Goal: Task Accomplishment & Management: Use online tool/utility

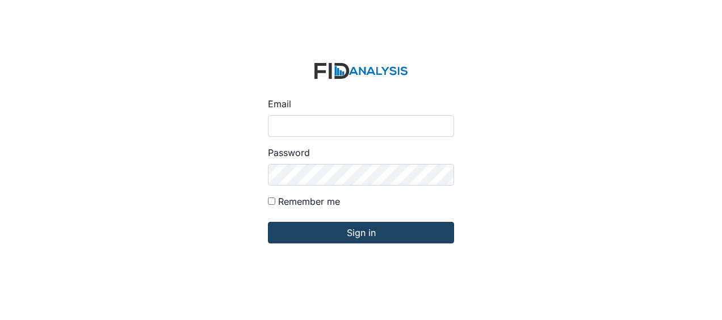
type input "[EMAIL_ADDRESS][DOMAIN_NAME]"
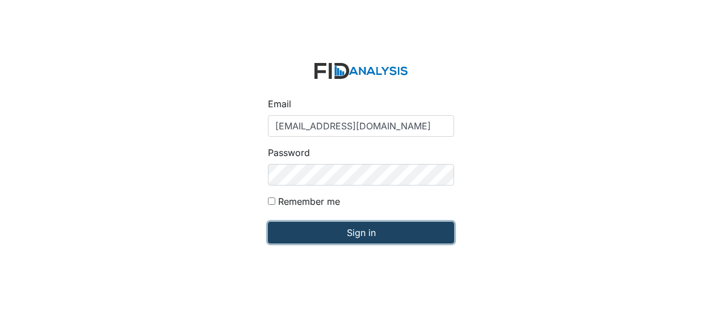
click at [330, 230] on input "Sign in" at bounding box center [361, 233] width 186 height 22
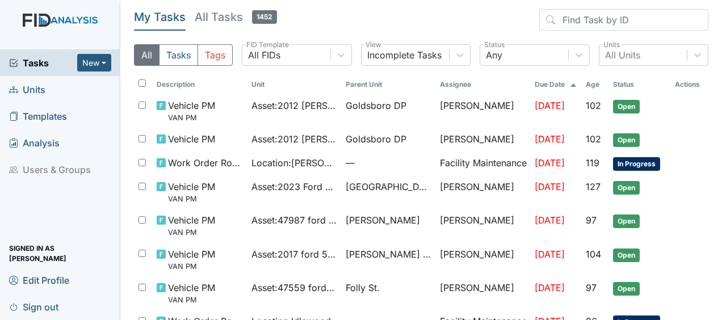
click at [37, 91] on span "Units" at bounding box center [27, 90] width 36 height 18
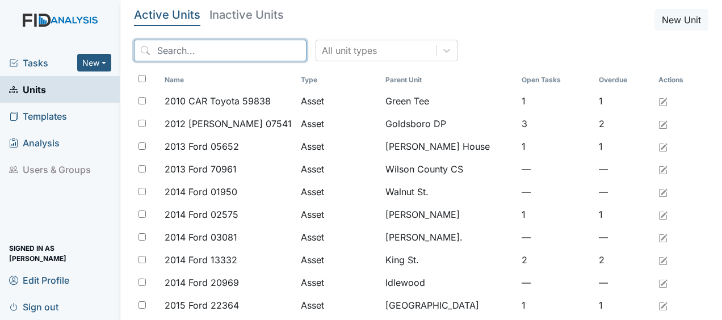
click at [182, 46] on input "search" at bounding box center [220, 51] width 173 height 22
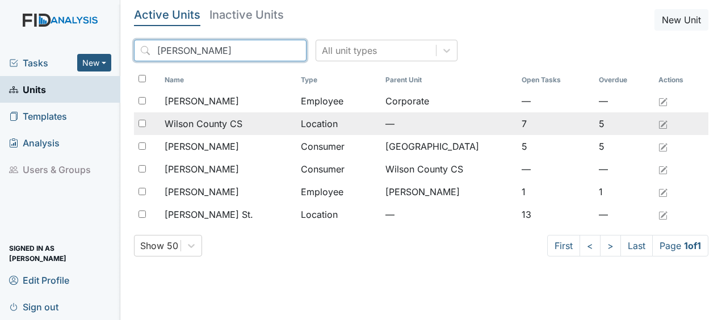
type input "wilson"
click at [239, 117] on span "Wilson County CS" at bounding box center [204, 124] width 78 height 14
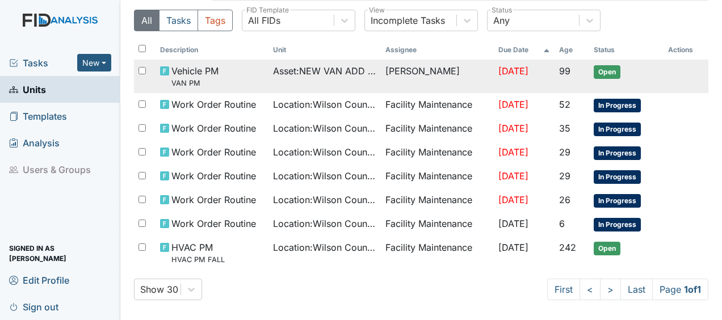
scroll to position [94, 0]
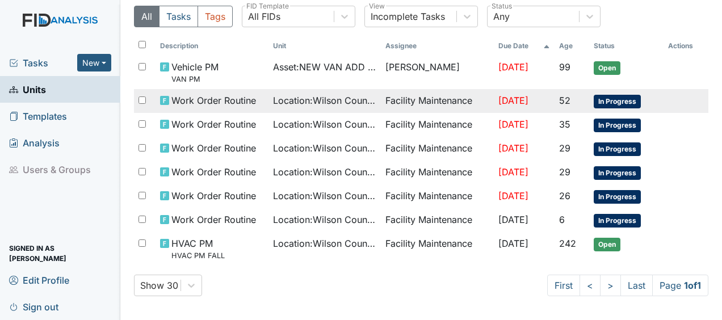
click at [242, 99] on span "Work Order Routine" at bounding box center [213, 101] width 85 height 14
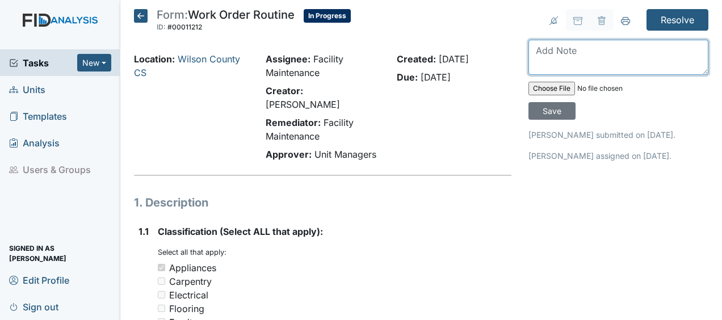
click at [536, 60] on textarea at bounding box center [619, 57] width 180 height 35
click at [536, 60] on textarea "washer working properly" at bounding box center [619, 57] width 180 height 35
click at [650, 52] on textarea "washer working properly" at bounding box center [619, 57] width 180 height 35
type textarea "washer working properly JB"
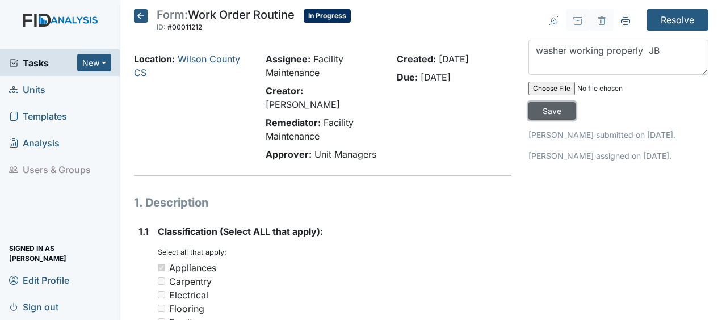
click at [553, 111] on input "Save" at bounding box center [552, 111] width 47 height 18
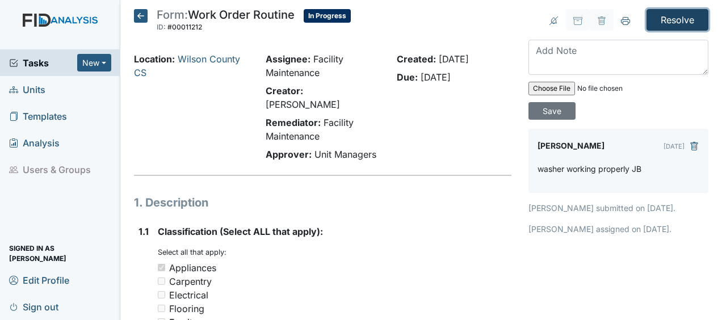
click at [679, 15] on input "Resolve" at bounding box center [678, 20] width 62 height 22
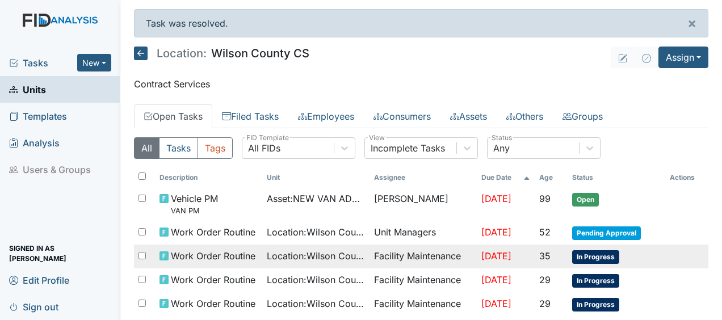
click at [502, 255] on span "[DATE]" at bounding box center [496, 255] width 30 height 11
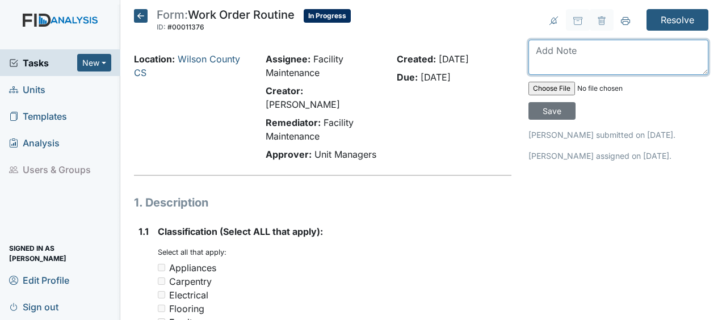
click at [534, 52] on textarea at bounding box center [619, 57] width 180 height 35
type textarea "installed globes JB"
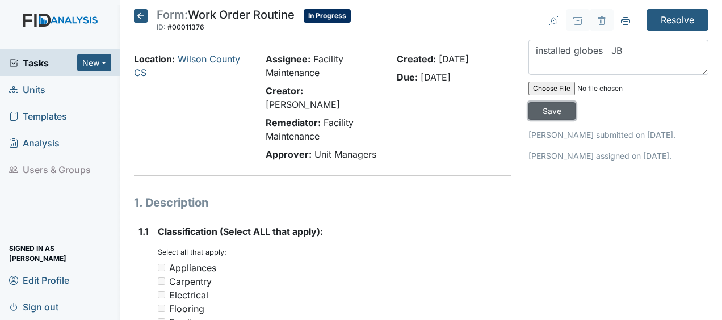
click at [552, 111] on input "Save" at bounding box center [552, 111] width 47 height 18
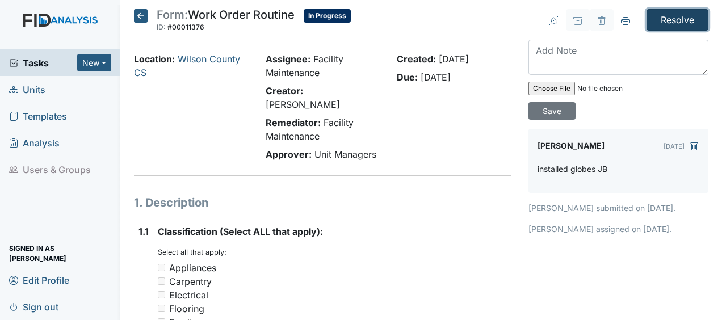
click at [661, 20] on input "Resolve" at bounding box center [678, 20] width 62 height 22
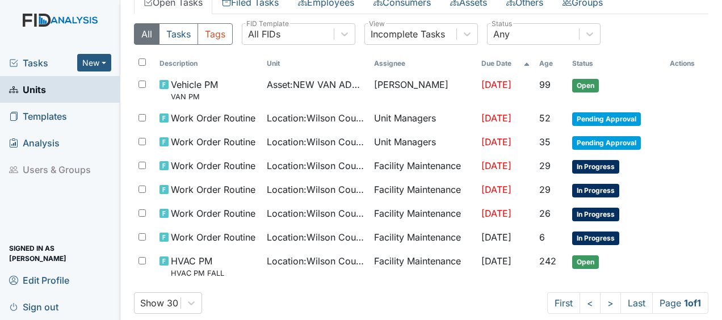
scroll to position [115, 0]
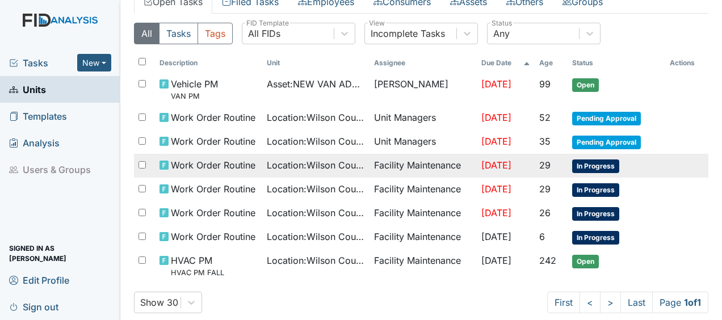
click at [316, 162] on span "Location : [GEOGRAPHIC_DATA]" at bounding box center [316, 165] width 98 height 14
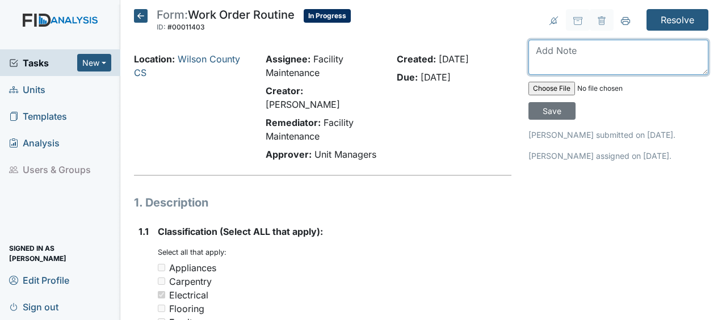
click at [538, 58] on textarea at bounding box center [619, 57] width 180 height 35
type textarea "replaced cover JB"
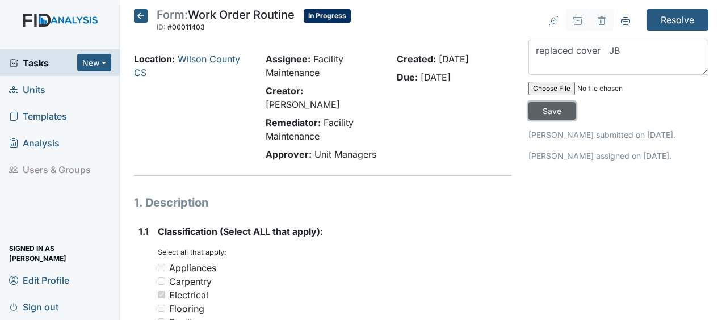
click at [552, 108] on input "Save" at bounding box center [552, 111] width 47 height 18
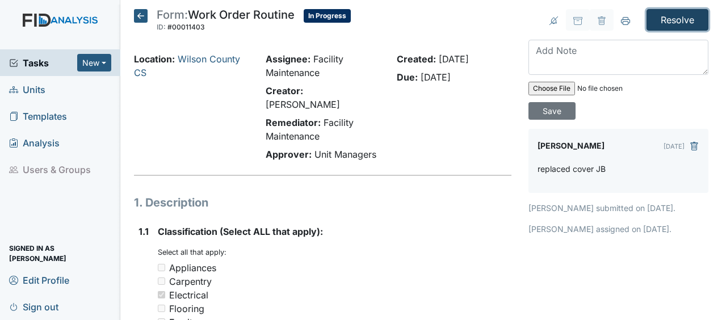
click at [678, 16] on input "Resolve" at bounding box center [678, 20] width 62 height 22
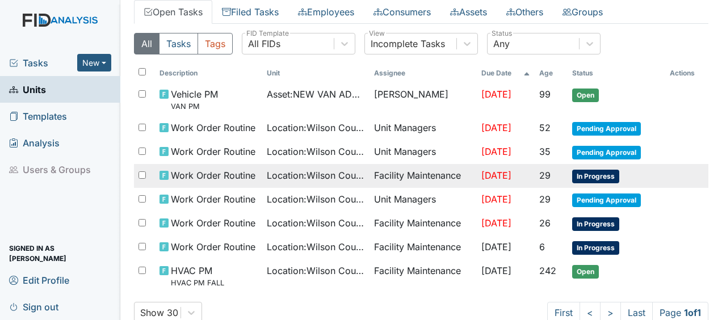
scroll to position [106, 0]
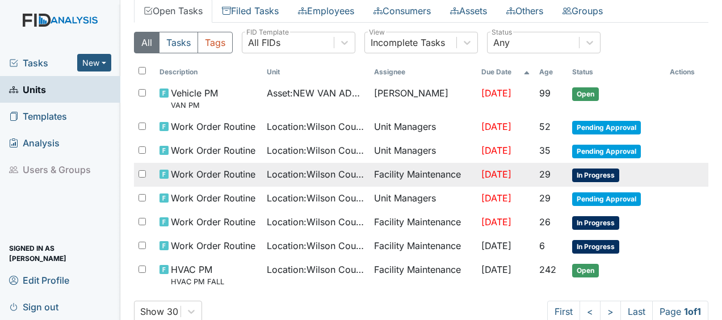
click at [521, 171] on td "[DATE]" at bounding box center [506, 175] width 58 height 24
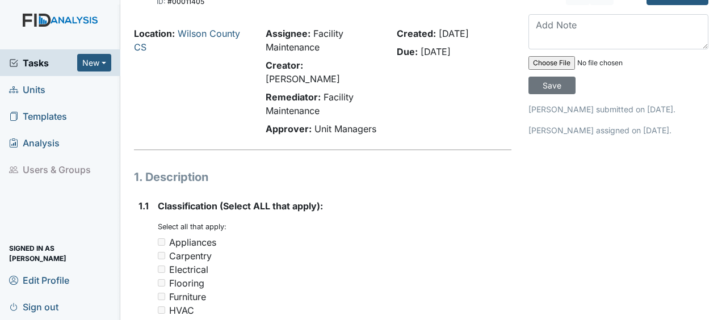
scroll to position [25, 0]
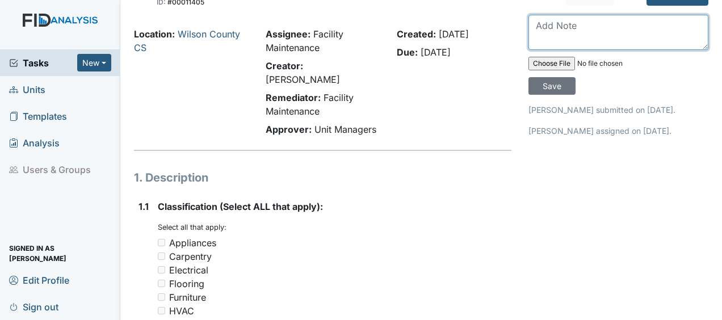
click at [546, 25] on textarea at bounding box center [619, 32] width 180 height 35
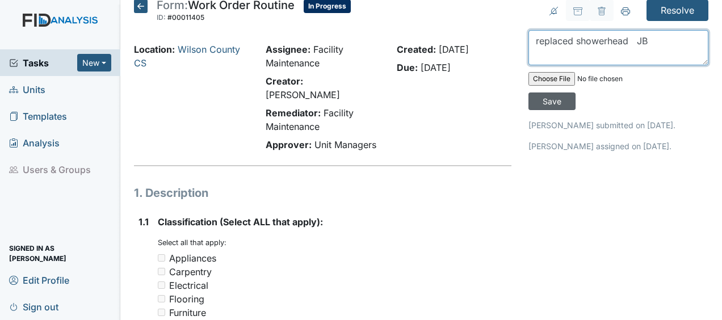
scroll to position [9, 0]
type textarea "replaced showerhead JB"
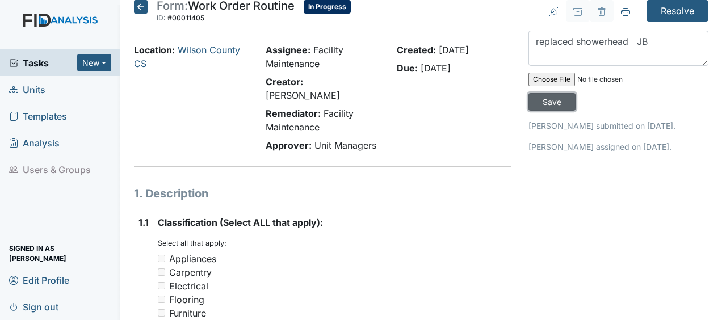
click at [555, 102] on input "Save" at bounding box center [552, 102] width 47 height 18
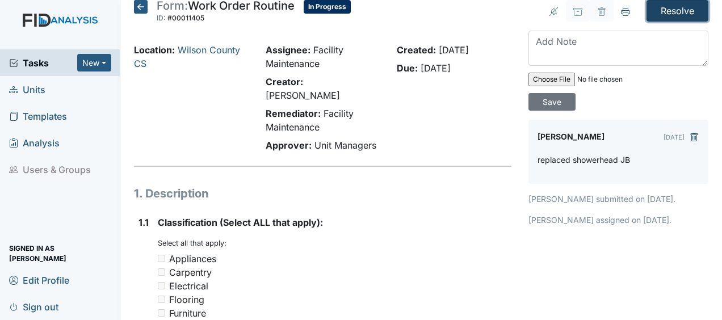
click at [667, 8] on input "Resolve" at bounding box center [678, 11] width 62 height 22
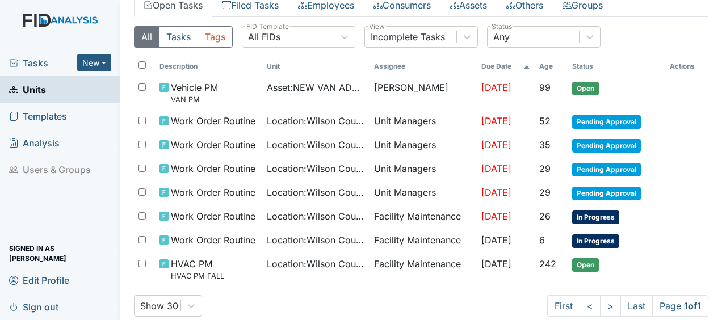
scroll to position [112, 0]
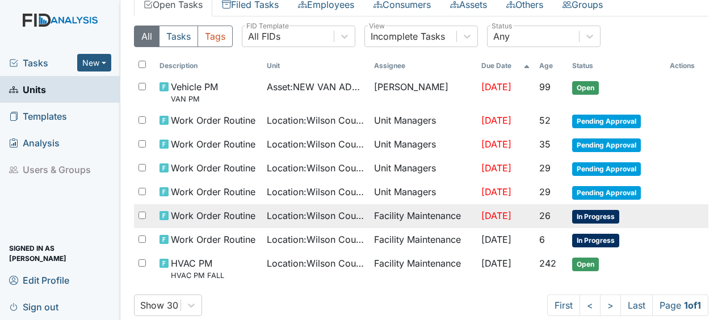
click at [393, 211] on td "Facility Maintenance" at bounding box center [423, 216] width 107 height 24
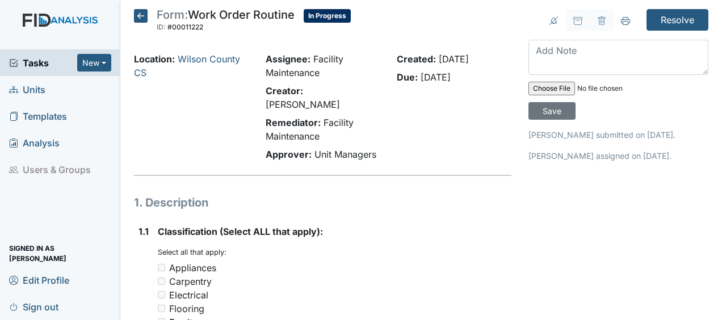
click at [141, 16] on icon at bounding box center [141, 16] width 14 height 14
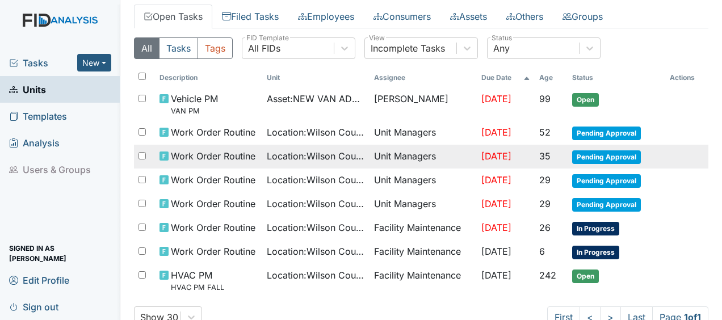
scroll to position [60, 0]
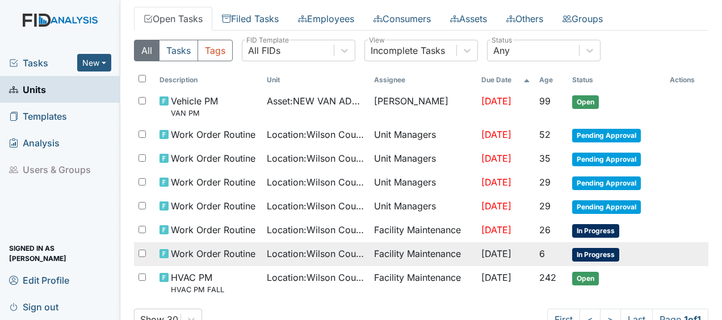
click at [203, 254] on span "Work Order Routine" at bounding box center [213, 254] width 85 height 14
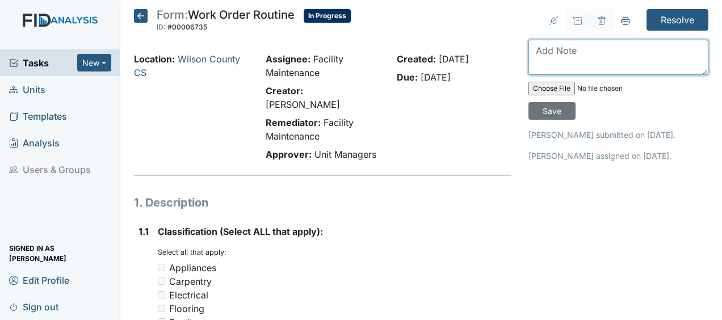
click at [536, 54] on textarea at bounding box center [619, 57] width 180 height 35
type textarea "replaced aerator JB"
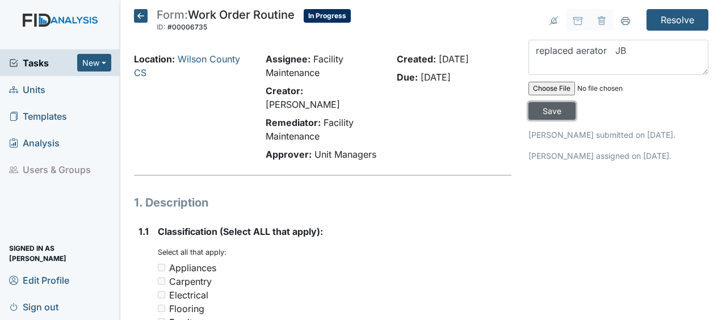
click at [547, 114] on input "Save" at bounding box center [552, 111] width 47 height 18
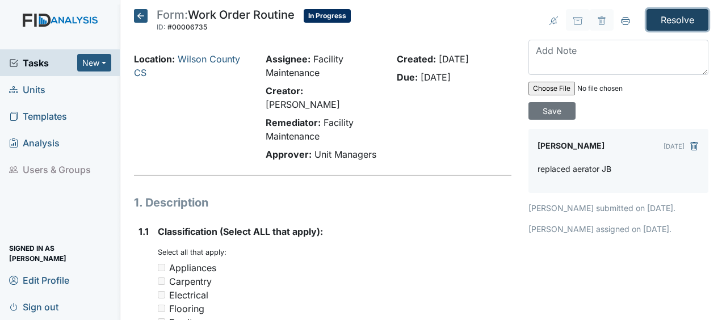
click at [670, 21] on input "Resolve" at bounding box center [678, 20] width 62 height 22
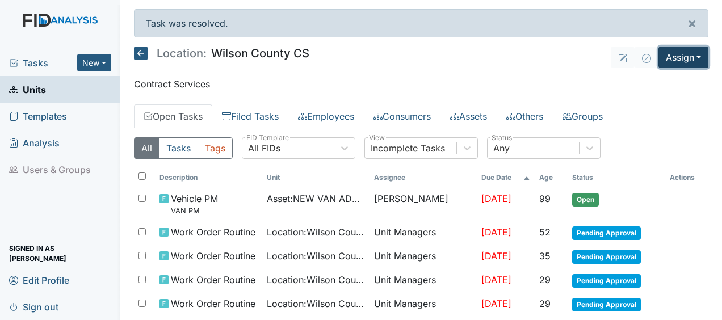
click at [663, 59] on button "Assign" at bounding box center [684, 58] width 50 height 22
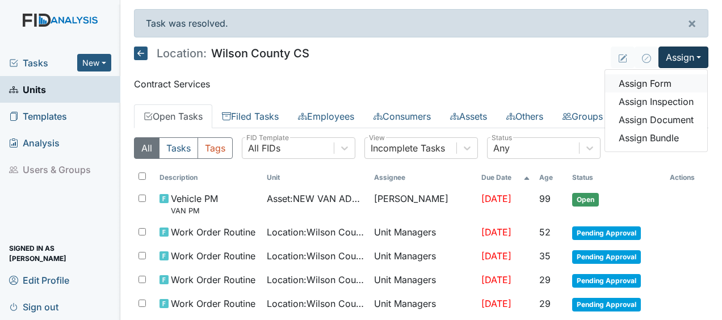
click at [638, 83] on link "Assign Form" at bounding box center [656, 83] width 102 height 18
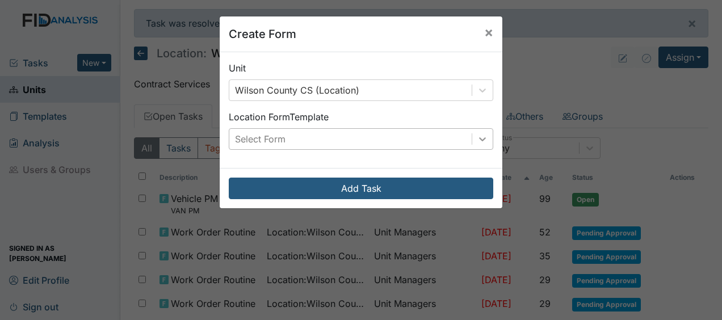
click at [479, 135] on icon at bounding box center [482, 138] width 11 height 11
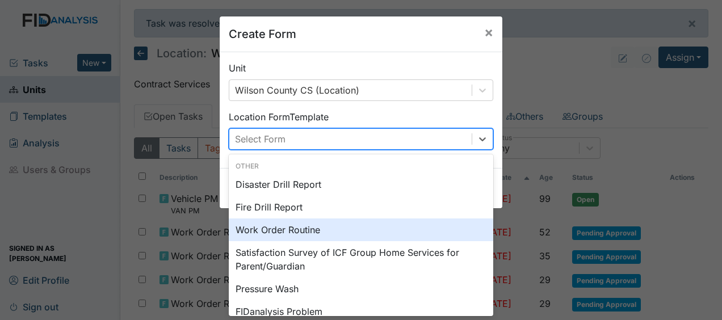
click at [259, 232] on div "Work Order Routine" at bounding box center [361, 230] width 265 height 23
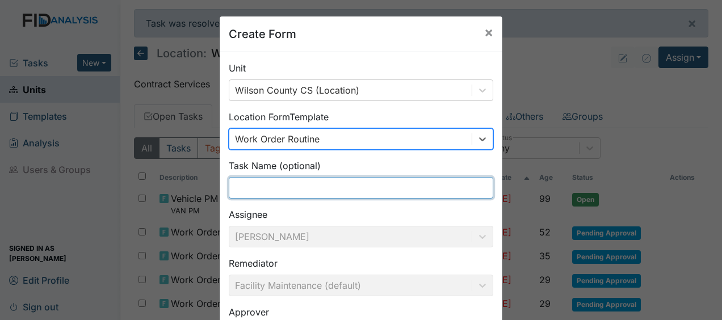
click at [233, 185] on input "text" at bounding box center [361, 188] width 265 height 22
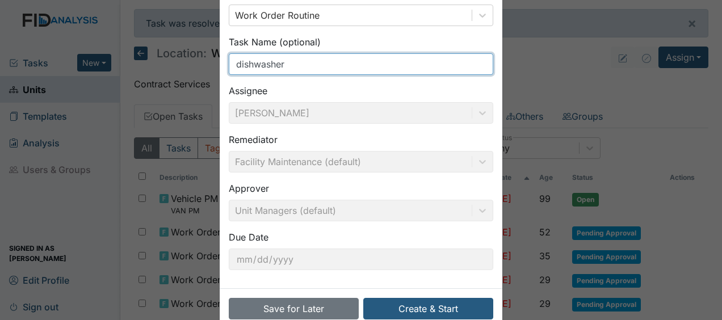
scroll to position [148, 0]
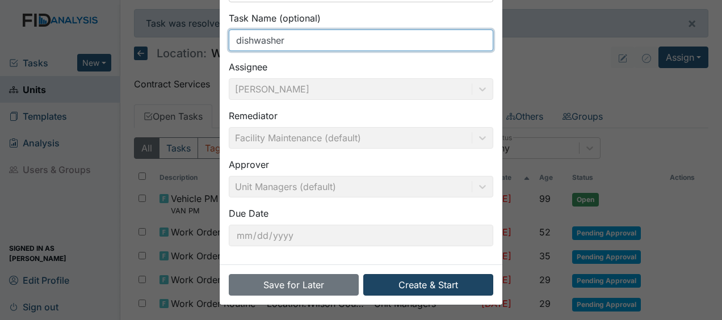
type input "dishwasher"
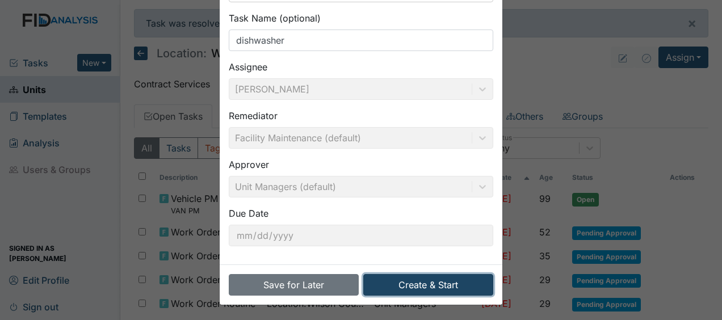
click at [406, 286] on button "Create & Start" at bounding box center [428, 285] width 130 height 22
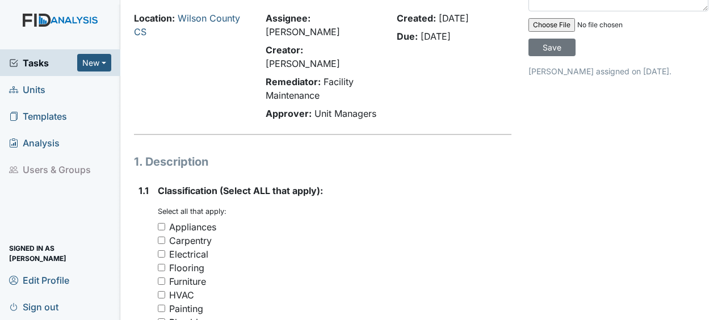
scroll to position [68, 0]
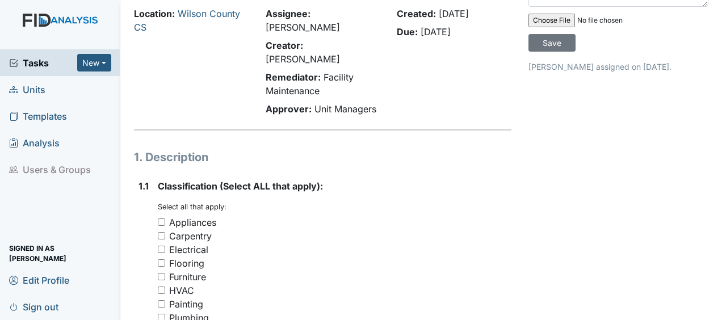
click at [160, 219] on input "Appliances" at bounding box center [161, 222] width 7 height 7
checkbox input "true"
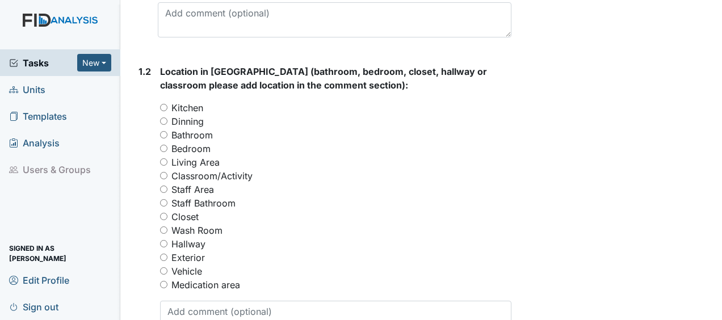
scroll to position [479, 0]
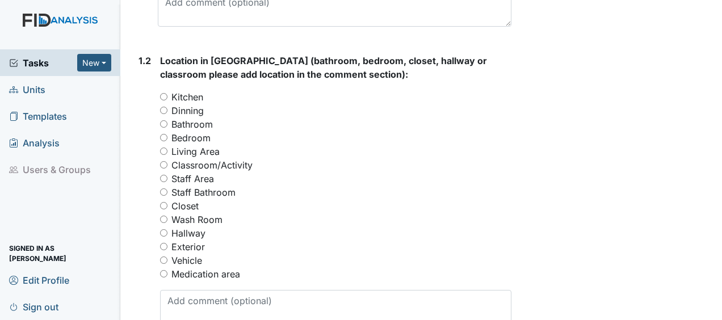
click at [164, 93] on input "Kitchen" at bounding box center [163, 96] width 7 height 7
radio input "true"
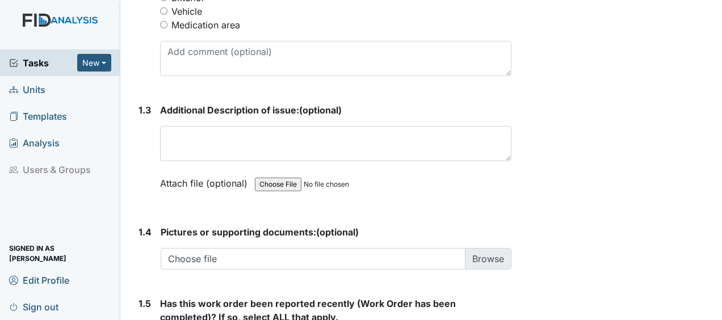
scroll to position [755, 0]
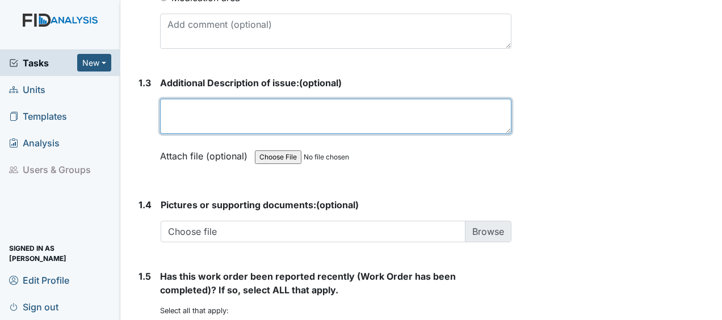
click at [170, 99] on textarea at bounding box center [335, 116] width 351 height 35
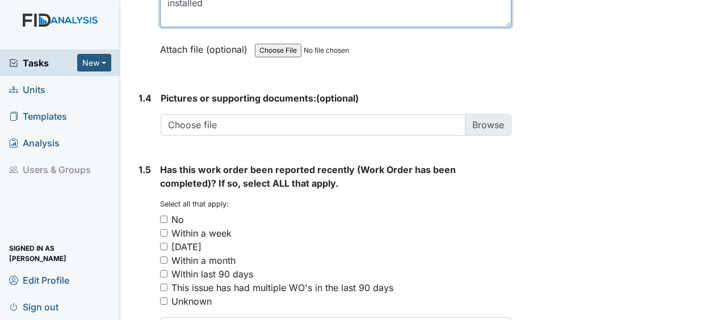
scroll to position [922, 0]
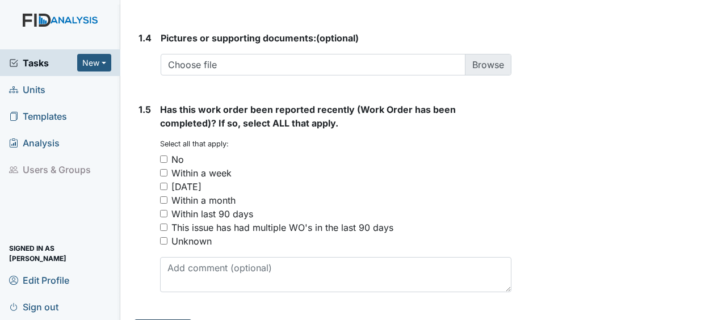
type textarea "installed"
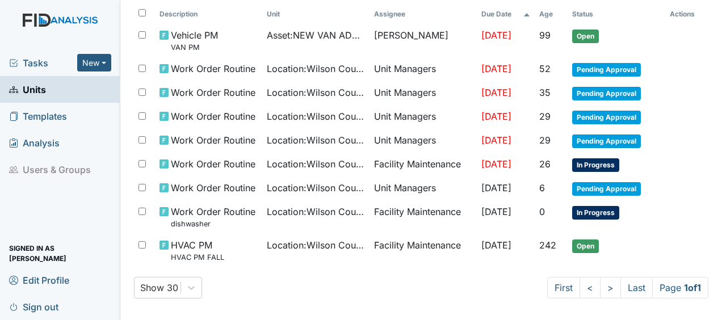
scroll to position [165, 0]
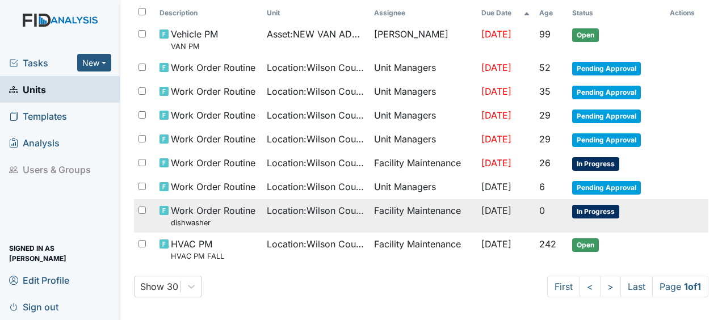
click at [370, 204] on td "Facility Maintenance" at bounding box center [423, 215] width 107 height 33
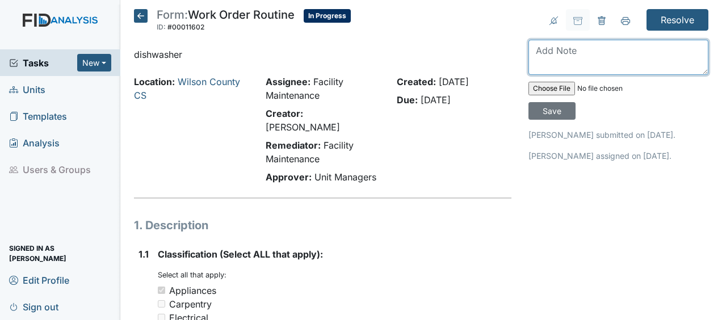
click at [538, 49] on textarea at bounding box center [619, 57] width 180 height 35
type textarea "installed dishwasher JB"
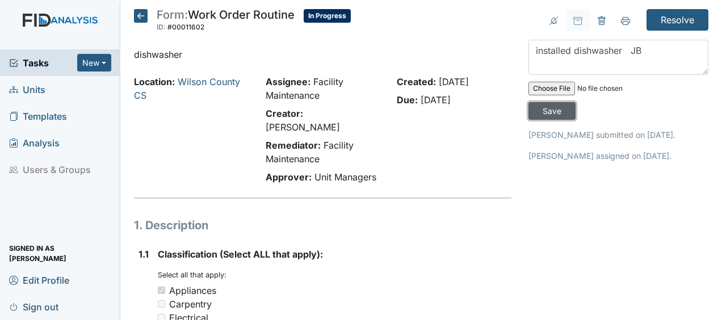
click at [550, 110] on input "Save" at bounding box center [552, 111] width 47 height 18
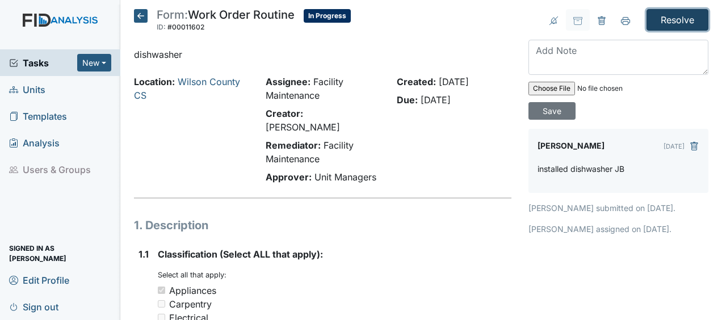
click at [663, 15] on input "Resolve" at bounding box center [678, 20] width 62 height 22
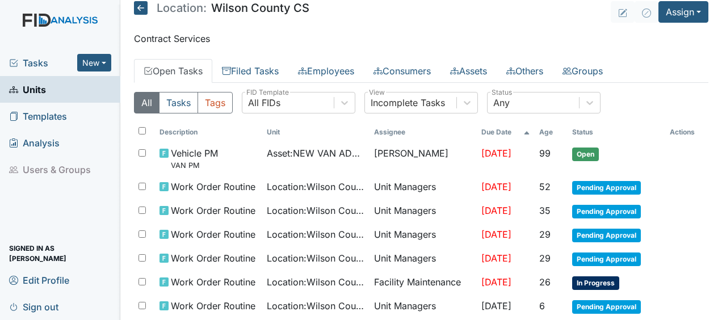
scroll to position [44, 0]
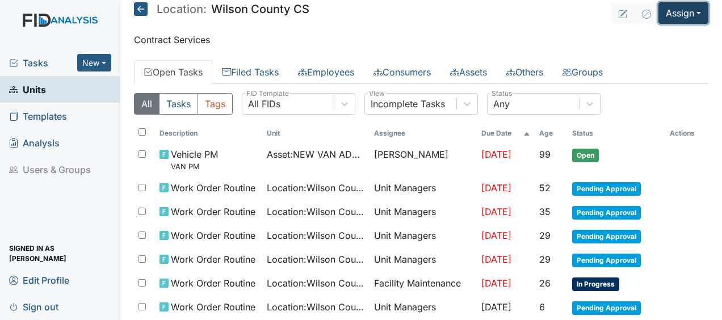
click at [664, 13] on button "Assign" at bounding box center [684, 13] width 50 height 22
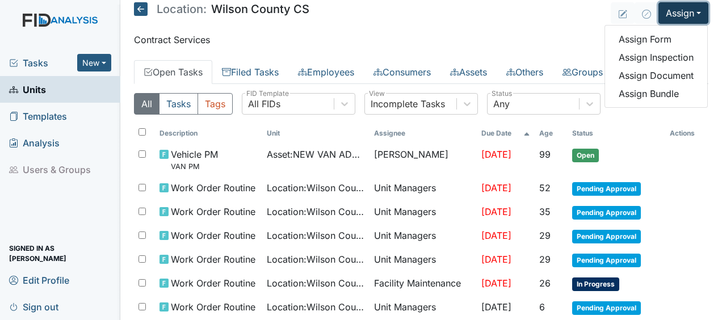
click at [663, 15] on button "Assign" at bounding box center [684, 13] width 50 height 22
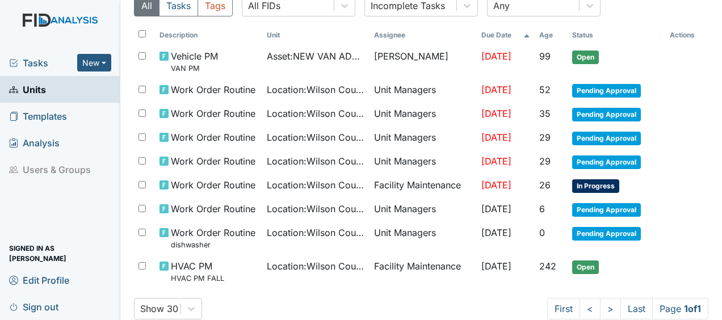
scroll to position [141, 0]
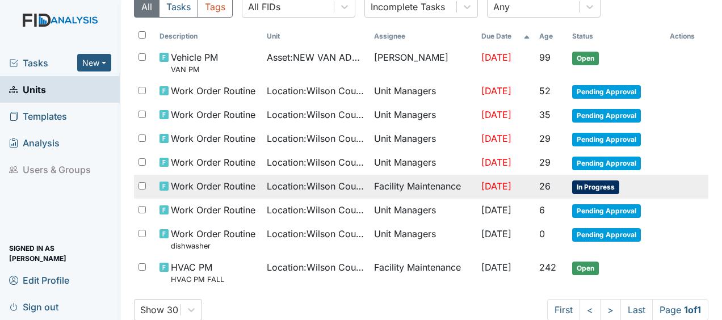
click at [314, 186] on span "Location : [GEOGRAPHIC_DATA]" at bounding box center [316, 186] width 98 height 14
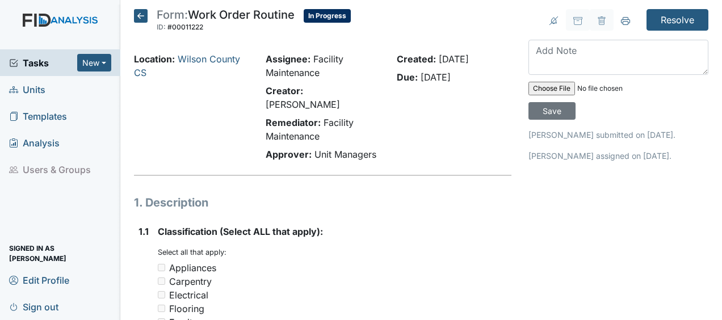
click at [140, 16] on icon at bounding box center [141, 16] width 14 height 14
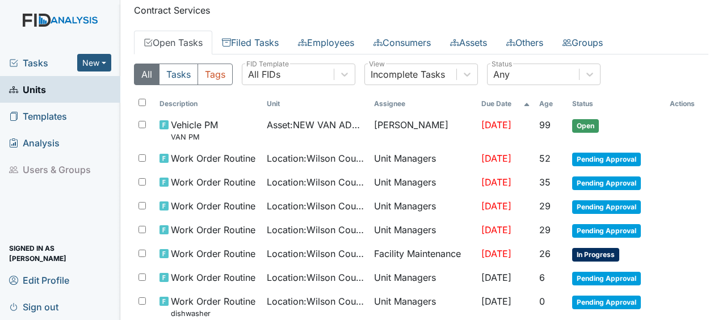
scroll to position [128, 0]
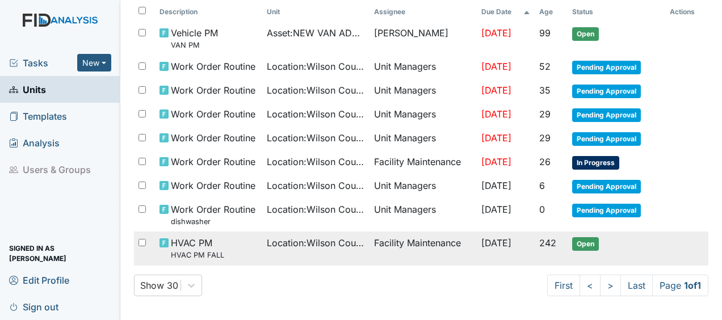
click at [372, 240] on td "Facility Maintenance" at bounding box center [423, 248] width 107 height 33
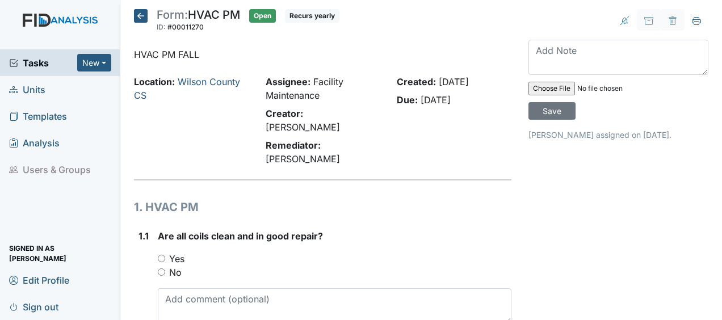
click at [161, 255] on input "Yes" at bounding box center [161, 258] width 7 height 7
radio input "true"
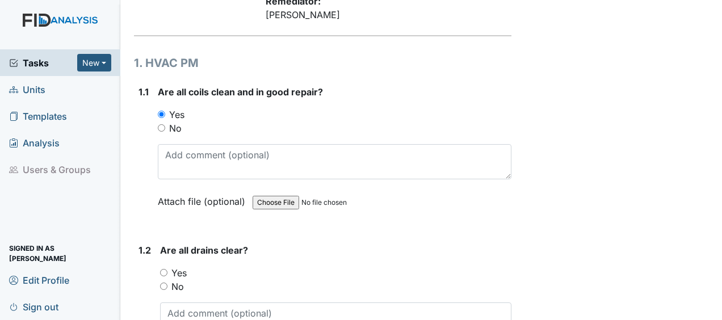
scroll to position [145, 0]
click at [164, 269] on input "Yes" at bounding box center [163, 272] width 7 height 7
radio input "true"
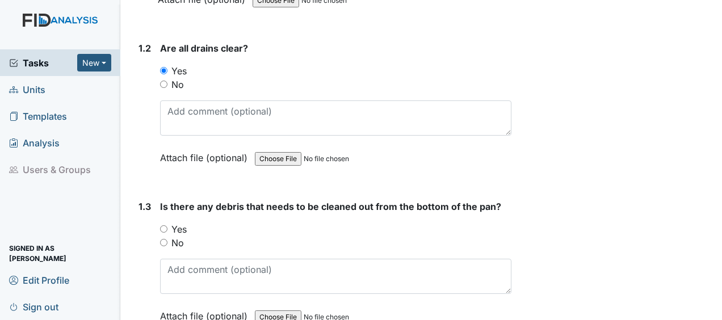
scroll to position [346, 0]
click at [162, 239] on input "No" at bounding box center [163, 242] width 7 height 7
radio input "true"
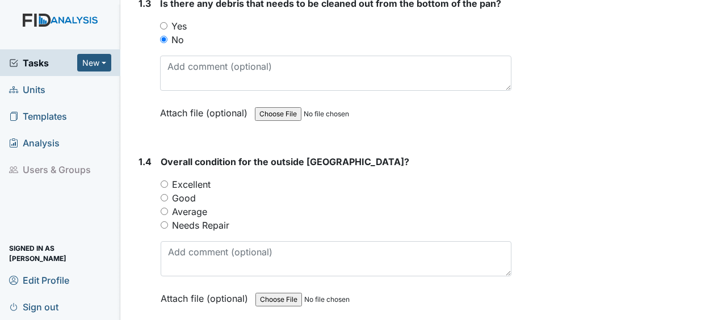
scroll to position [551, 0]
click at [164, 193] on input "Good" at bounding box center [164, 196] width 7 height 7
radio input "true"
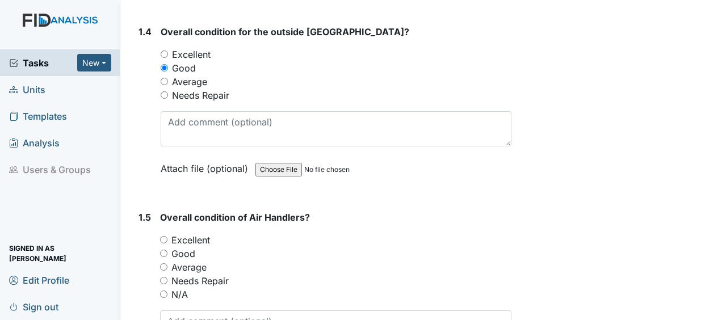
scroll to position [680, 0]
click at [164, 249] on input "Good" at bounding box center [163, 252] width 7 height 7
radio input "true"
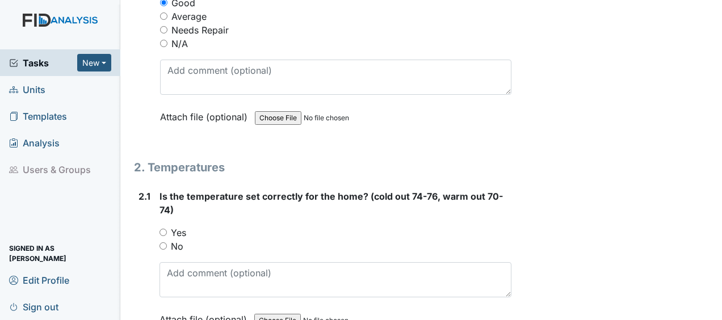
scroll to position [931, 0]
click at [162, 228] on input "Yes" at bounding box center [163, 231] width 7 height 7
radio input "true"
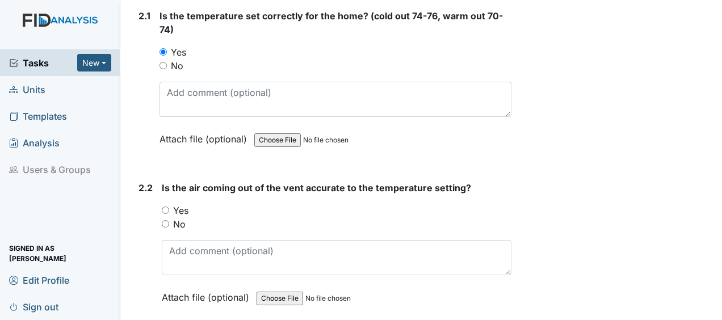
scroll to position [1126, 0]
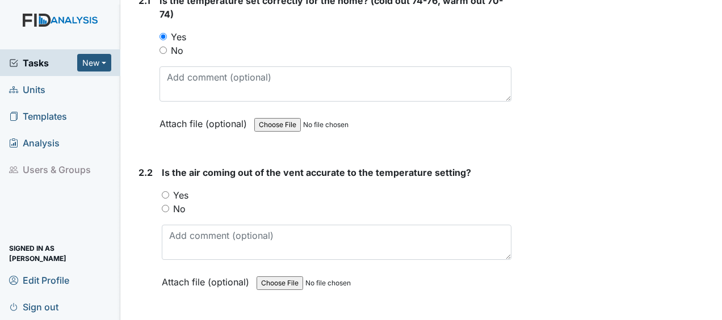
click at [166, 191] on input "Yes" at bounding box center [165, 194] width 7 height 7
radio input "true"
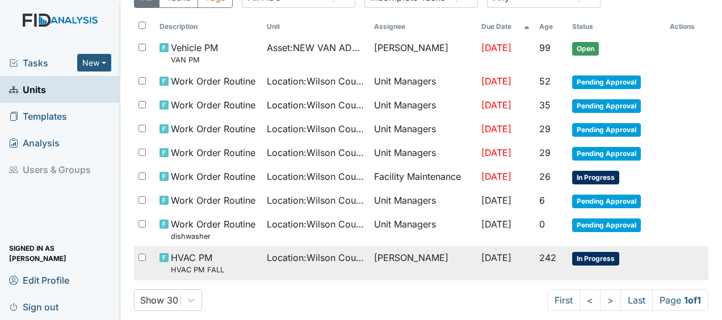
scroll to position [153, 0]
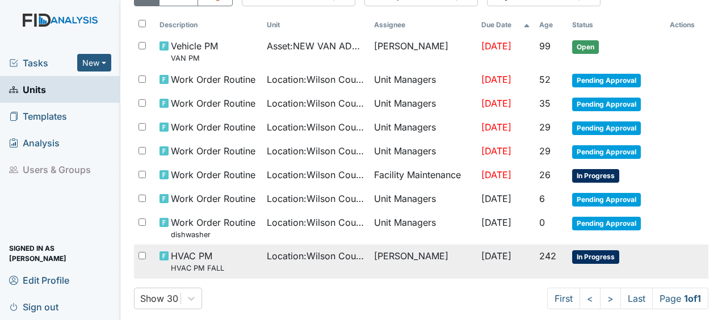
click at [589, 255] on span "In Progress" at bounding box center [595, 257] width 47 height 14
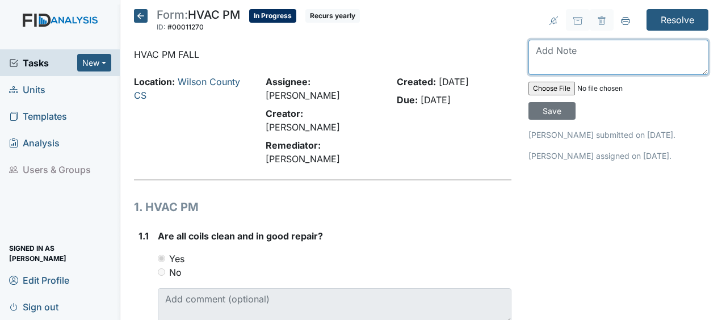
click at [546, 51] on textarea at bounding box center [619, 57] width 180 height 35
type textarea "cleaned JB"
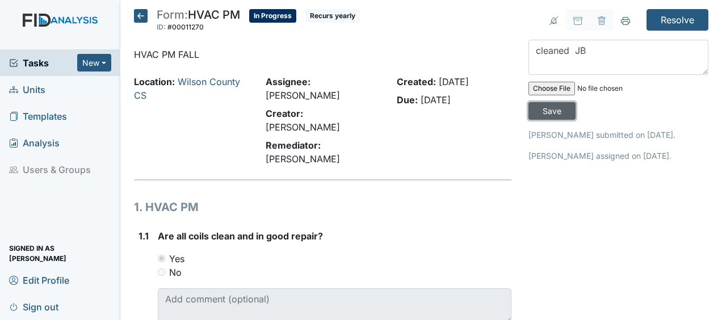
click at [550, 110] on input "Save" at bounding box center [552, 111] width 47 height 18
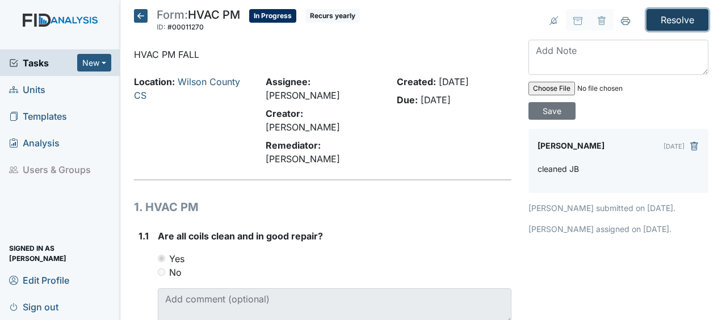
click at [664, 23] on input "Resolve" at bounding box center [678, 20] width 62 height 22
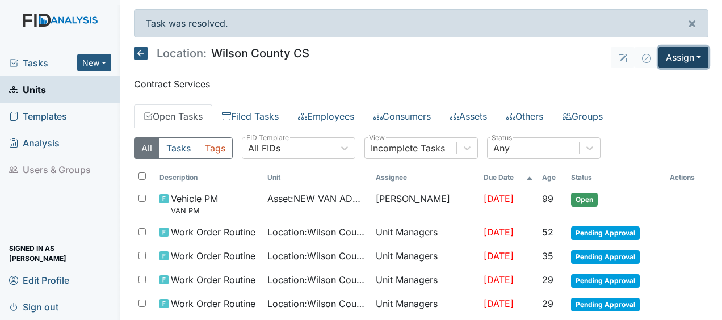
click at [659, 58] on button "Assign" at bounding box center [684, 58] width 50 height 22
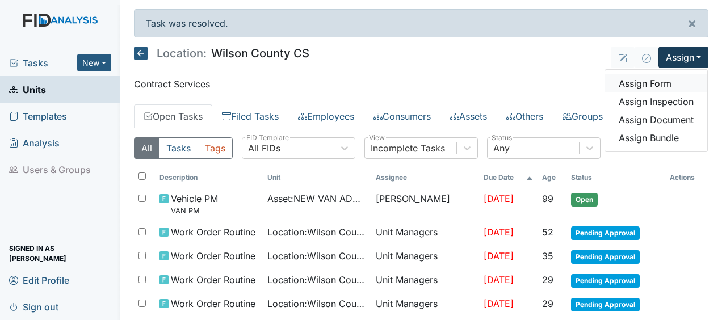
click at [635, 81] on link "Assign Form" at bounding box center [656, 83] width 102 height 18
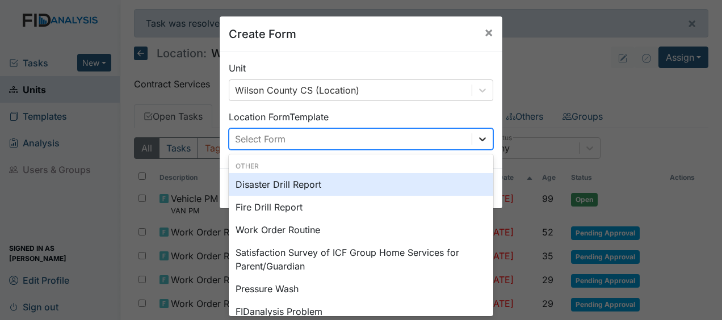
click at [477, 137] on icon at bounding box center [482, 138] width 11 height 11
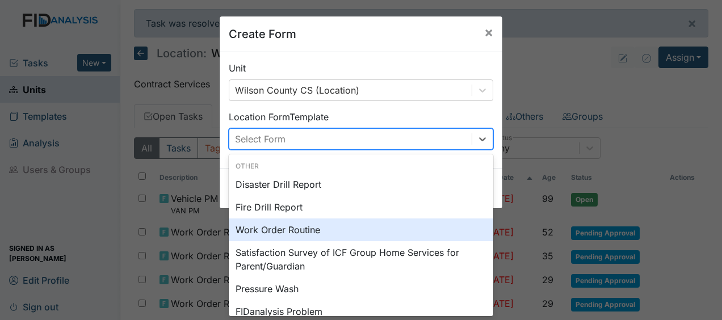
click at [295, 227] on div "Work Order Routine" at bounding box center [361, 230] width 265 height 23
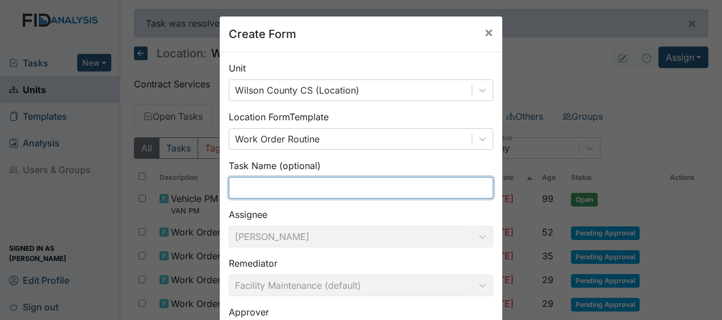
click at [251, 187] on input "text" at bounding box center [361, 188] width 265 height 22
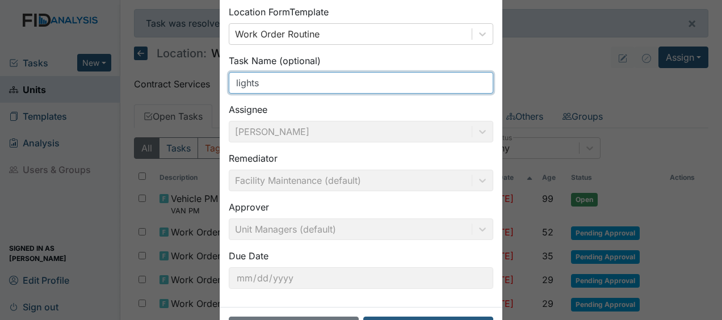
scroll to position [148, 0]
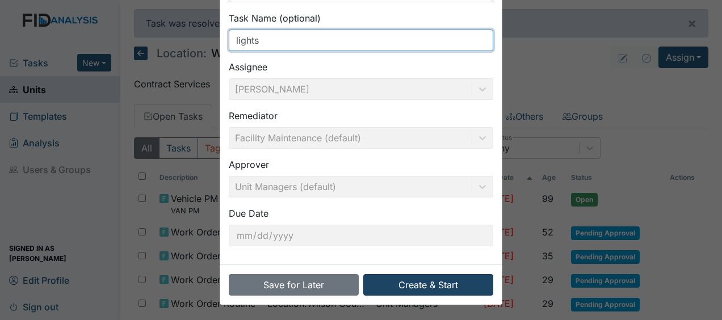
type input "lights"
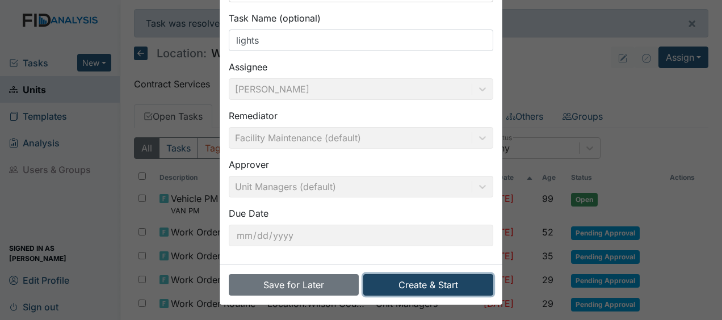
click at [399, 286] on button "Create & Start" at bounding box center [428, 285] width 130 height 22
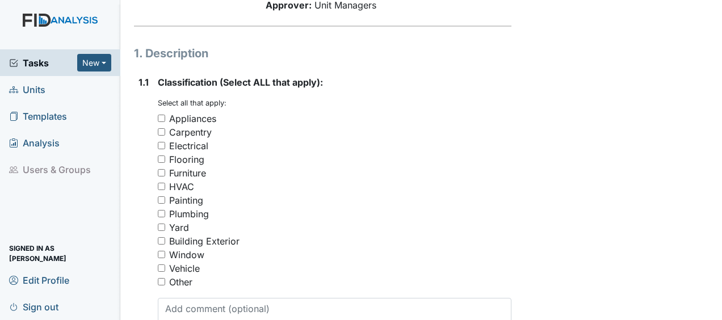
scroll to position [180, 0]
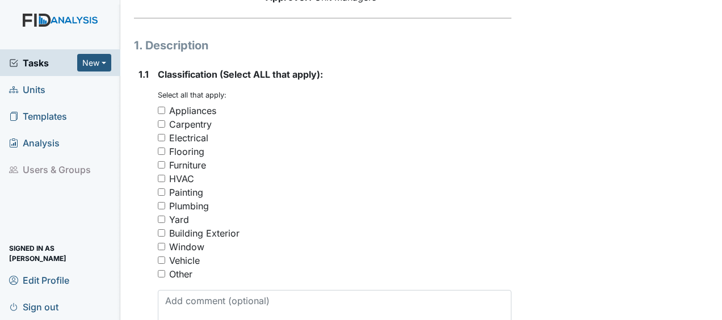
click at [160, 134] on input "Electrical" at bounding box center [161, 137] width 7 height 7
checkbox input "true"
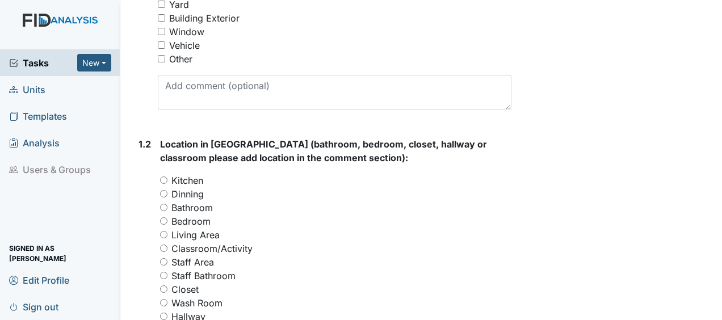
scroll to position [394, 0]
click at [165, 232] on input "Living Area" at bounding box center [163, 235] width 7 height 7
radio input "true"
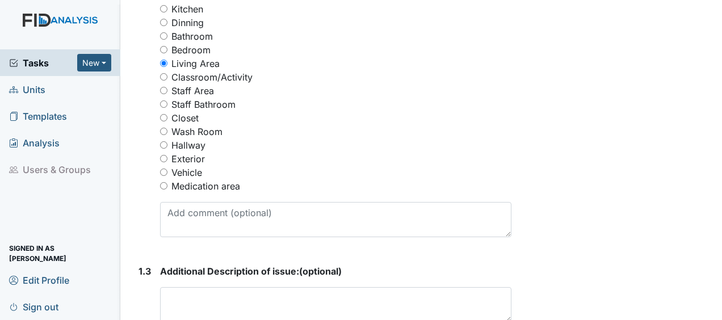
scroll to position [573, 0]
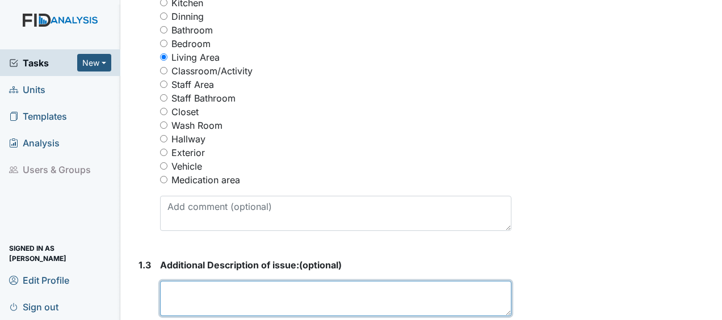
click at [174, 281] on textarea at bounding box center [335, 298] width 351 height 35
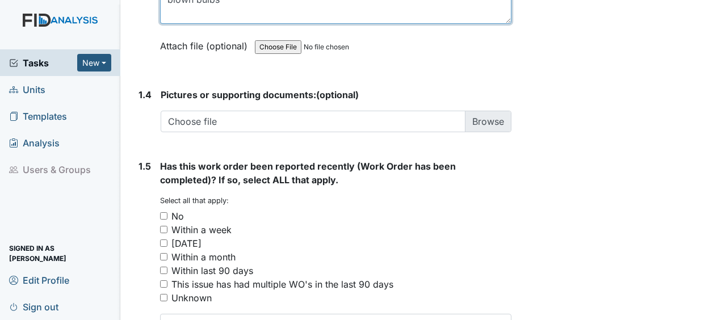
scroll to position [922, 0]
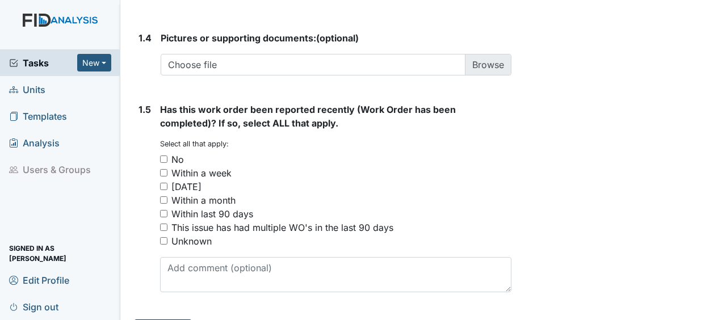
type textarea "blown bulbs"
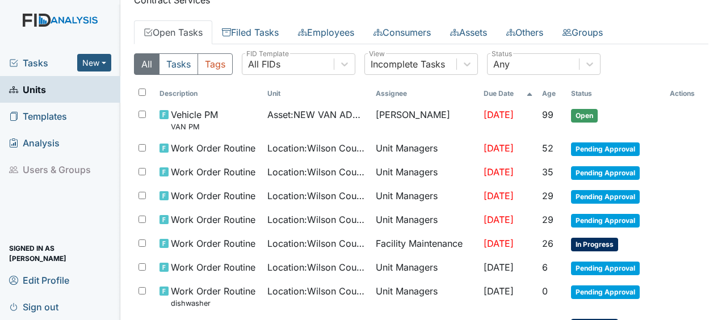
scroll to position [165, 0]
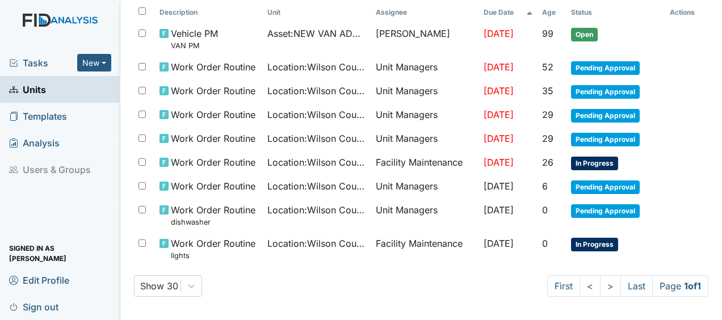
click at [322, 305] on div "All Tasks Tags All FIDs FID Template Incomplete Tasks View Any Status Descripti…" at bounding box center [421, 139] width 575 height 352
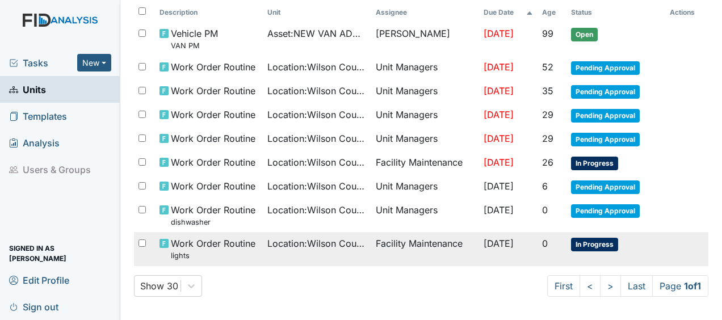
click at [458, 242] on td "Facility Maintenance" at bounding box center [425, 248] width 108 height 33
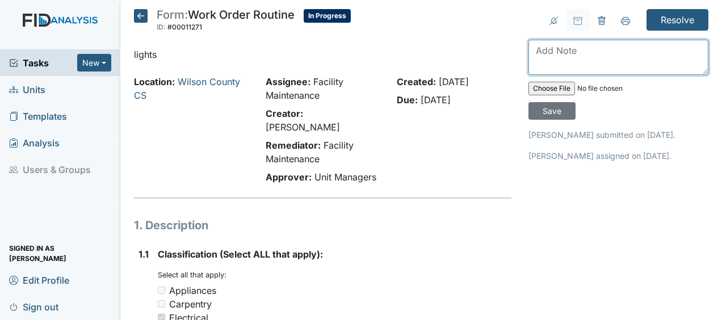
click at [546, 58] on textarea at bounding box center [619, 57] width 180 height 35
type textarea "replaced blown bulbs JB"
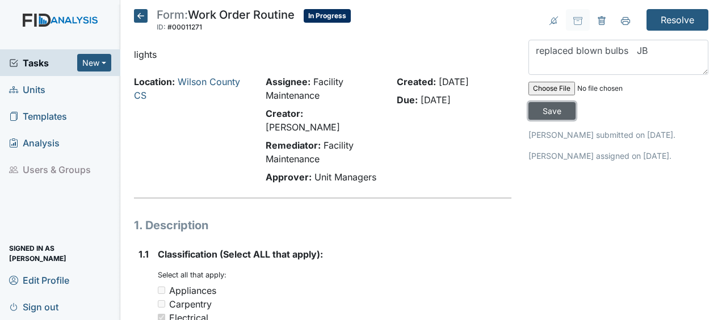
click at [544, 107] on input "Save" at bounding box center [552, 111] width 47 height 18
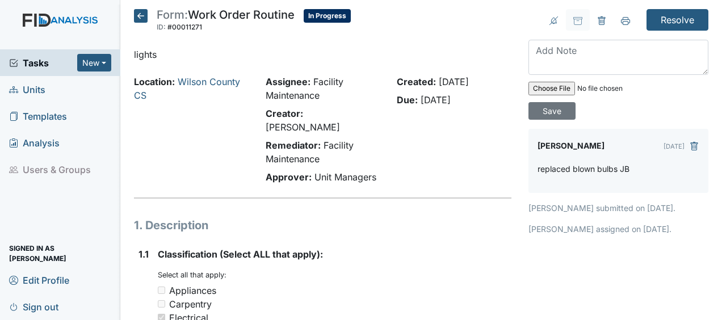
click at [141, 17] on icon at bounding box center [141, 16] width 14 height 14
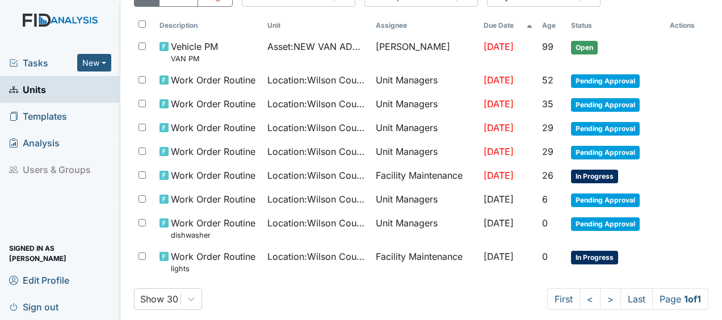
scroll to position [128, 0]
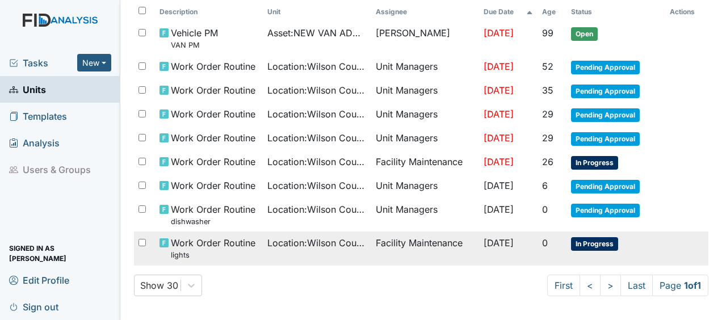
click at [332, 236] on span "Location : Wilson County CS" at bounding box center [316, 243] width 99 height 14
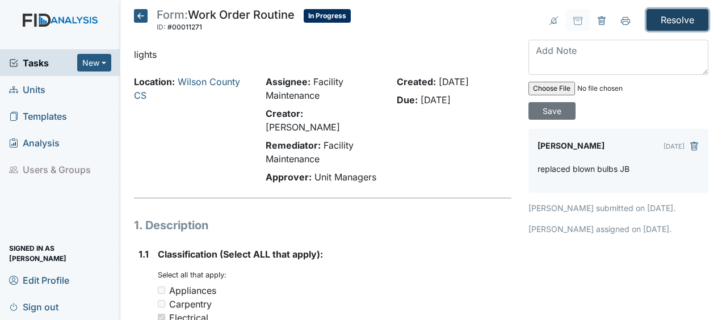
click at [659, 14] on input "Resolve" at bounding box center [678, 20] width 62 height 22
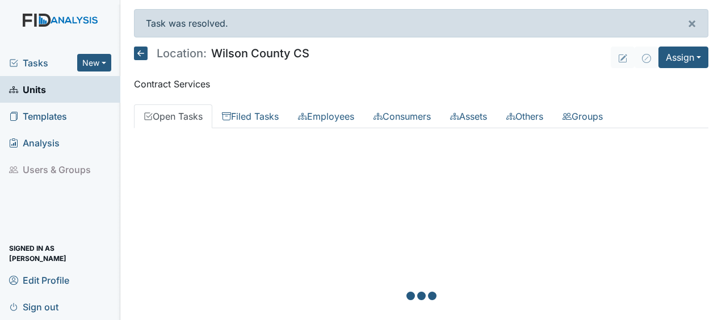
click at [560, 200] on div at bounding box center [421, 297] width 575 height 320
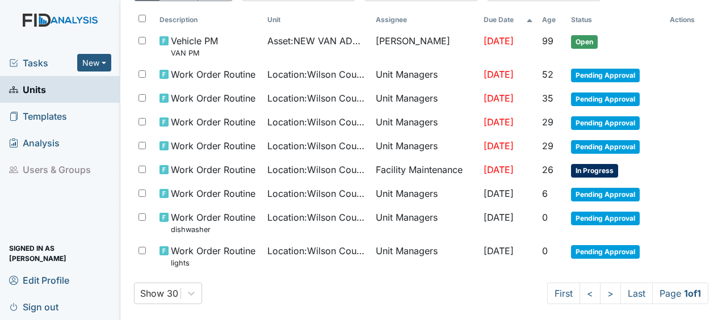
scroll to position [165, 0]
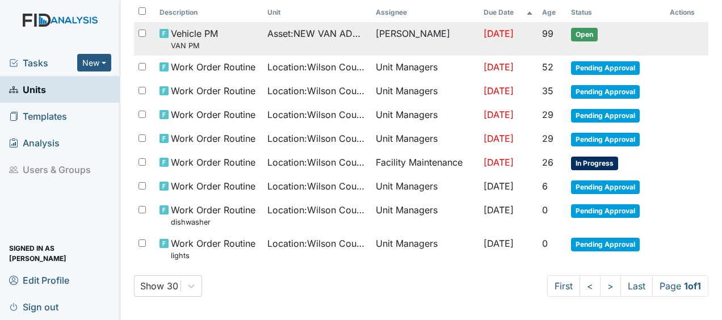
click at [501, 33] on span "[DATE]" at bounding box center [499, 33] width 30 height 11
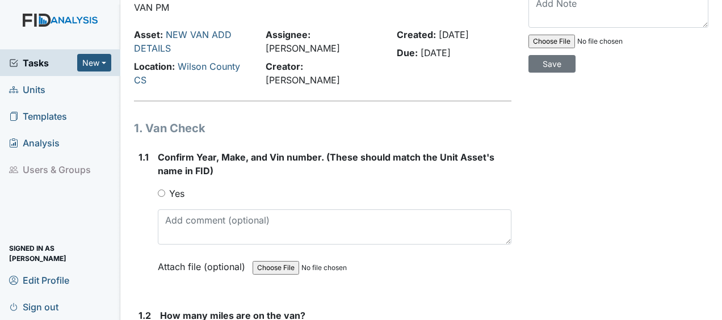
scroll to position [49, 0]
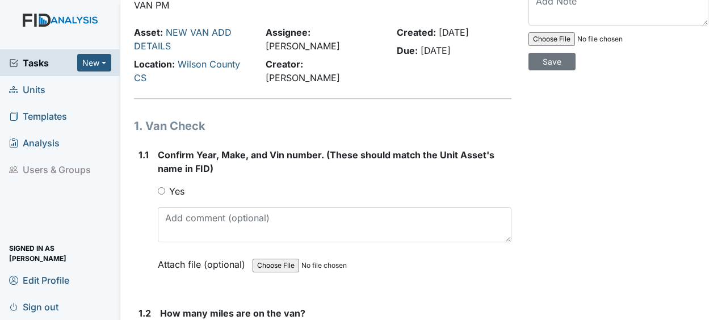
click at [160, 191] on input "Yes" at bounding box center [161, 190] width 7 height 7
radio input "true"
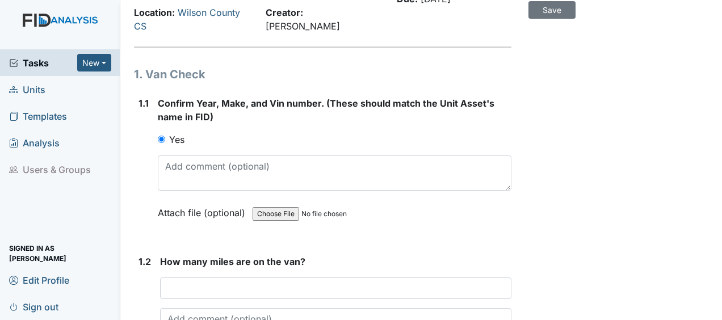
scroll to position [109, 0]
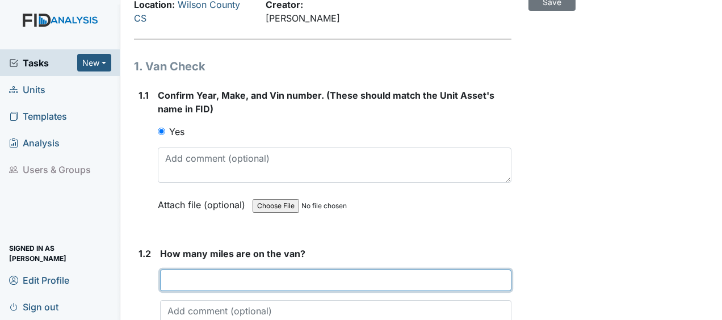
click at [167, 278] on input "number" at bounding box center [335, 281] width 351 height 22
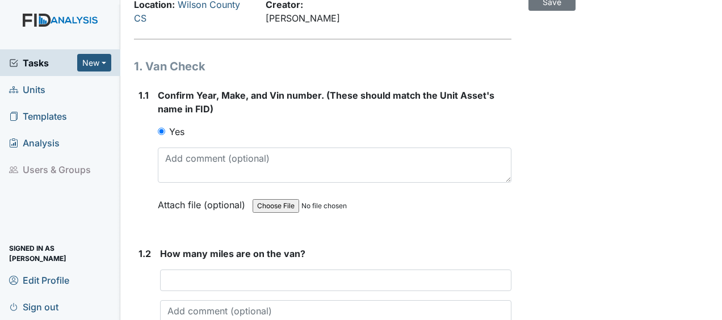
click at [159, 132] on input "Yes" at bounding box center [161, 131] width 7 height 7
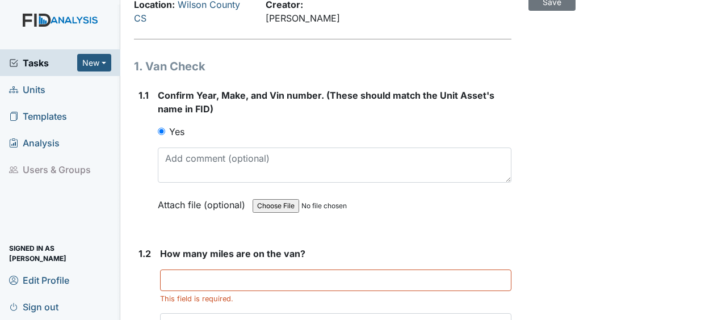
click at [161, 130] on input "Yes" at bounding box center [161, 131] width 7 height 7
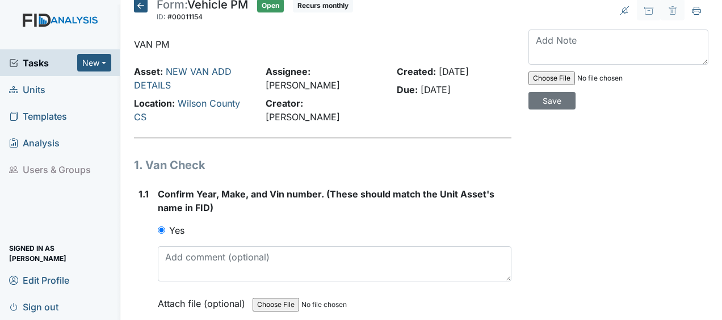
scroll to position [0, 0]
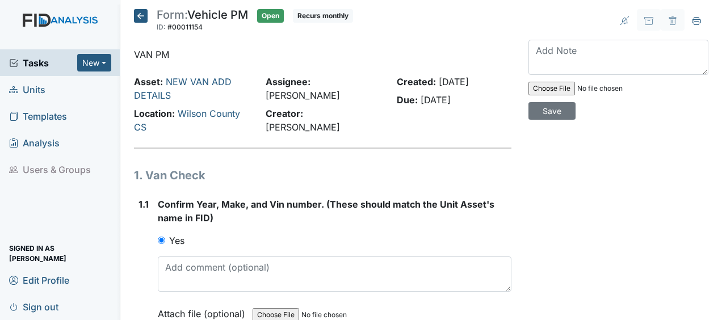
click at [143, 15] on icon at bounding box center [141, 16] width 14 height 14
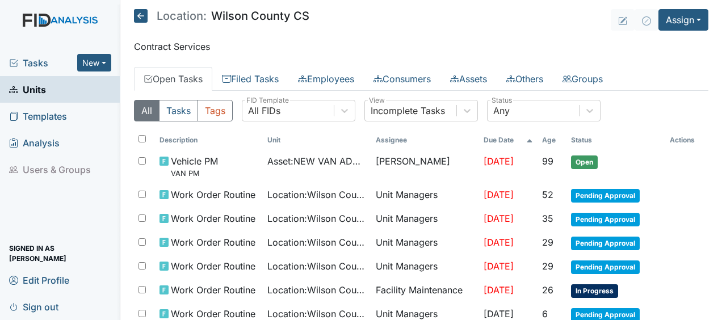
click at [144, 17] on icon at bounding box center [141, 16] width 14 height 14
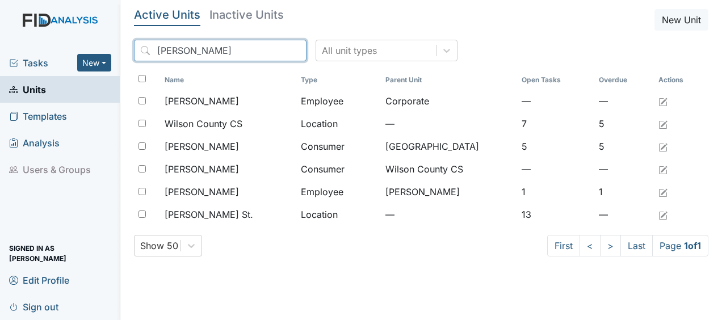
click at [271, 51] on input "[PERSON_NAME]" at bounding box center [220, 51] width 173 height 22
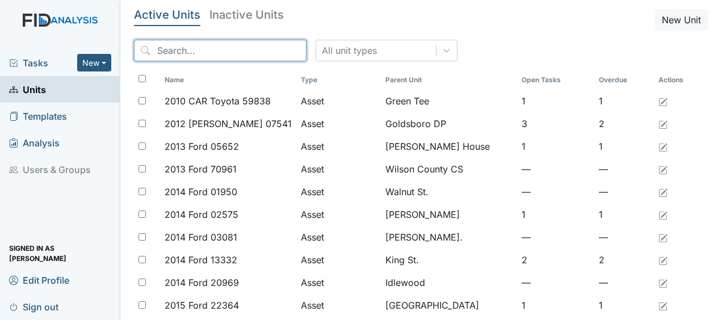
click at [271, 51] on input "search" at bounding box center [220, 51] width 173 height 22
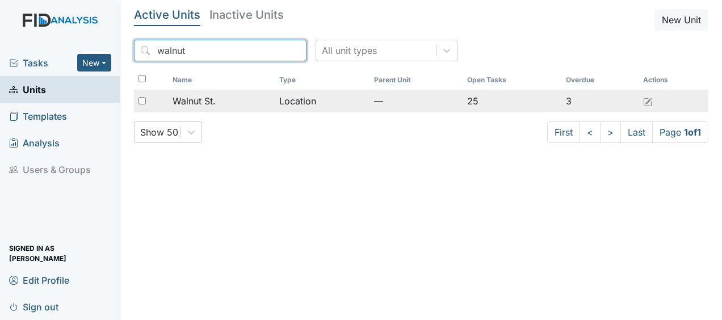
type input "walnut"
click at [211, 102] on span "Walnut St." at bounding box center [194, 101] width 43 height 14
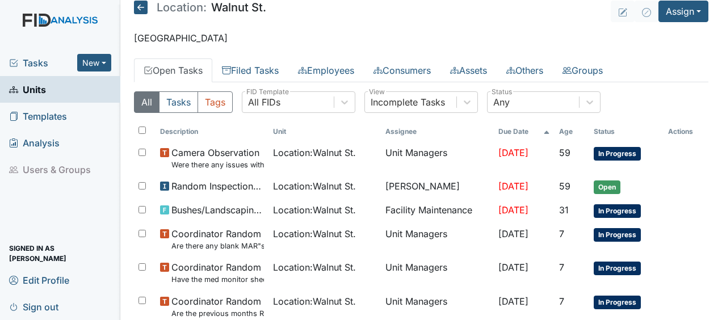
scroll to position [10, 0]
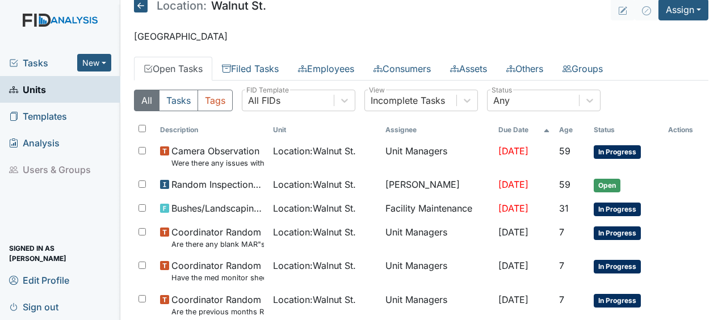
click at [139, 6] on icon at bounding box center [141, 6] width 14 height 14
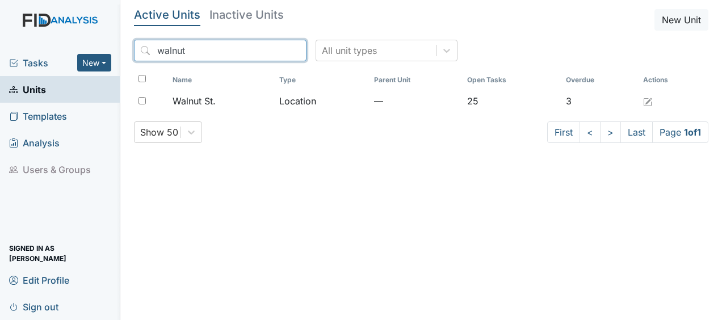
click at [270, 49] on input "walnut" at bounding box center [220, 51] width 173 height 22
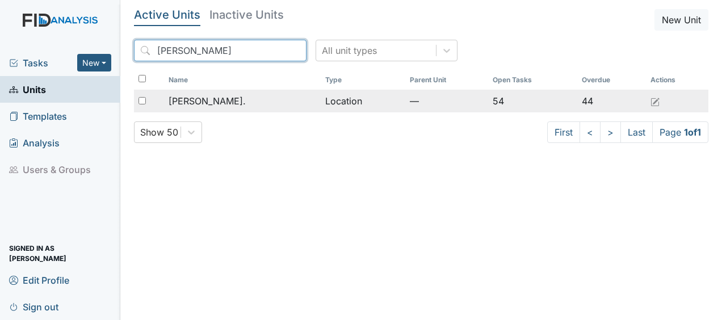
type input "william"
click at [198, 99] on span "William St." at bounding box center [207, 101] width 77 height 14
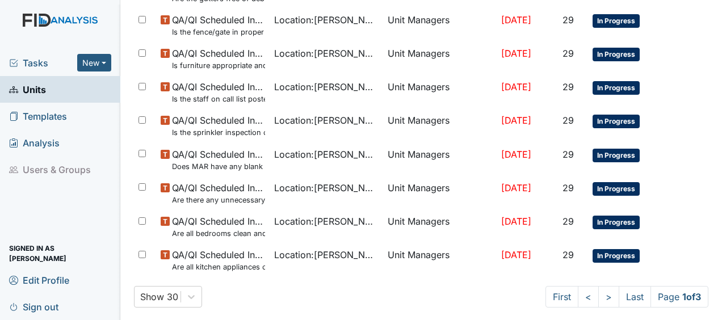
scroll to position [874, 0]
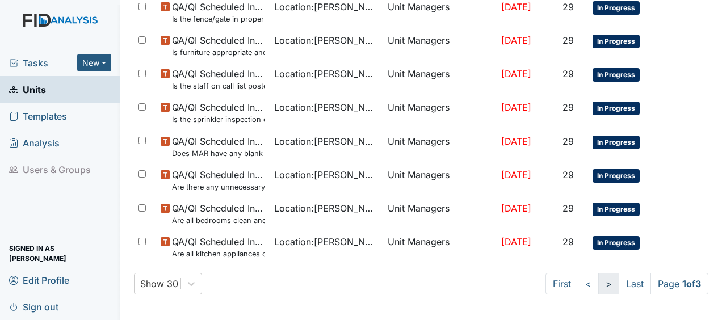
click at [598, 284] on link ">" at bounding box center [608, 284] width 21 height 22
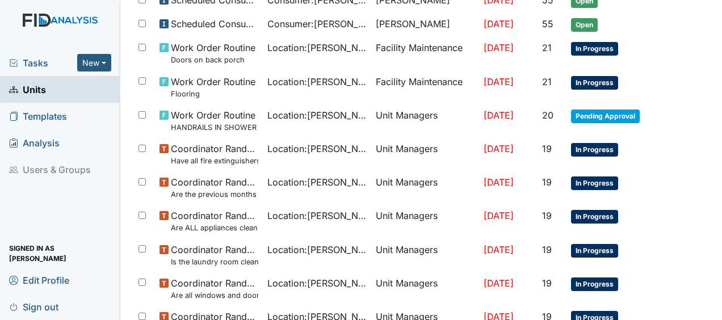
scroll to position [252, 0]
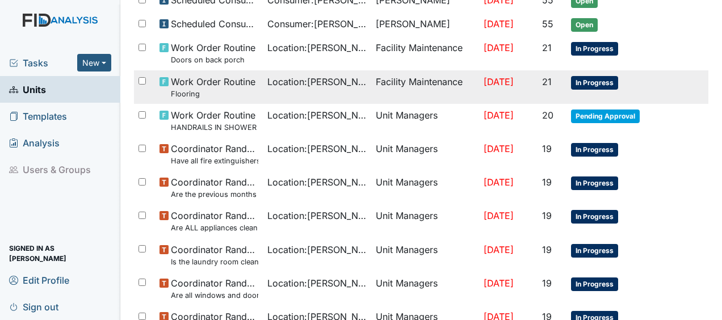
click at [484, 80] on span "[DATE]" at bounding box center [499, 81] width 30 height 11
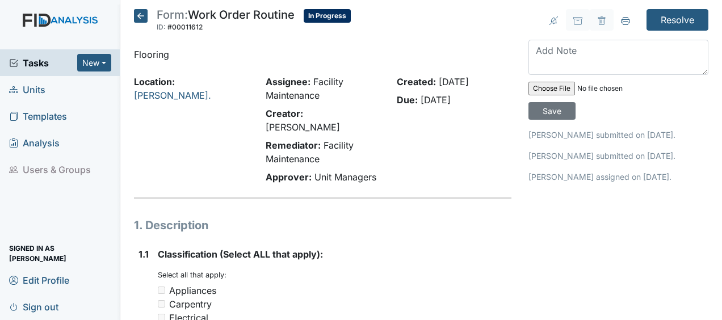
click at [463, 80] on span "[DATE]" at bounding box center [454, 81] width 30 height 11
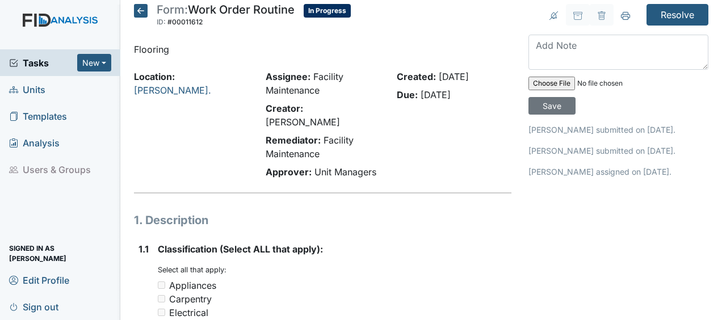
scroll to position [4, 0]
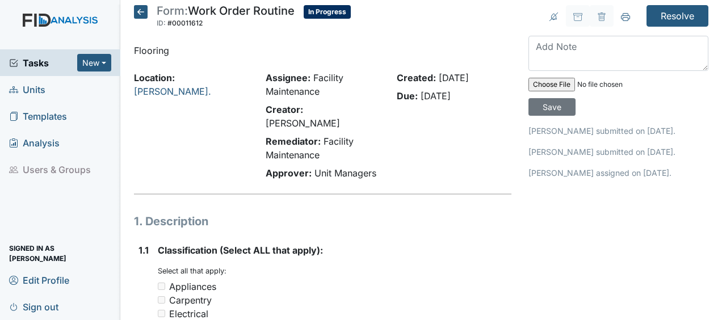
click at [142, 11] on icon at bounding box center [141, 12] width 14 height 14
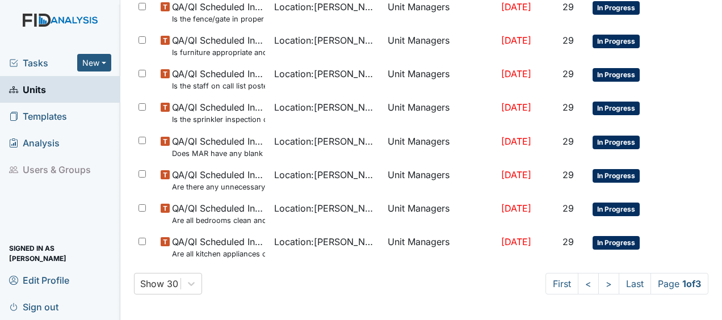
scroll to position [873, 0]
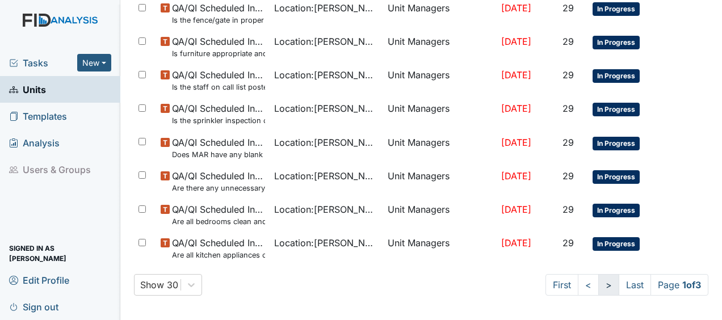
click at [598, 287] on link ">" at bounding box center [608, 285] width 21 height 22
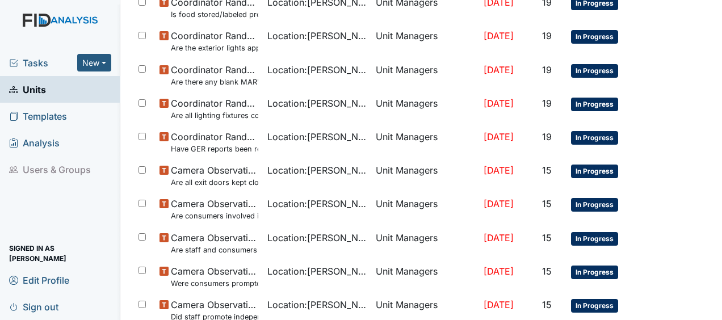
scroll to position [864, 0]
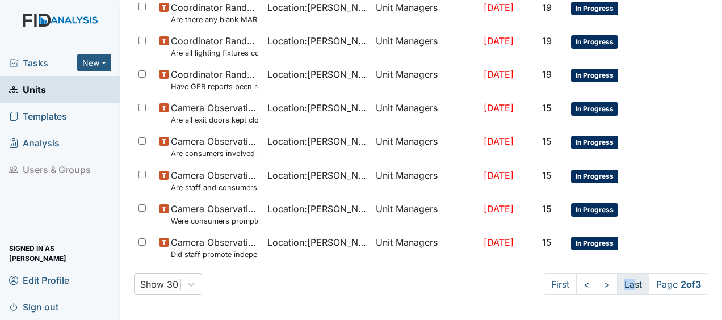
drag, startPoint x: 596, startPoint y: 284, endPoint x: 623, endPoint y: 280, distance: 28.1
click at [623, 280] on ul "First < > Last Page 2 of 3" at bounding box center [626, 285] width 165 height 22
click at [623, 280] on link "Last" at bounding box center [633, 285] width 32 height 22
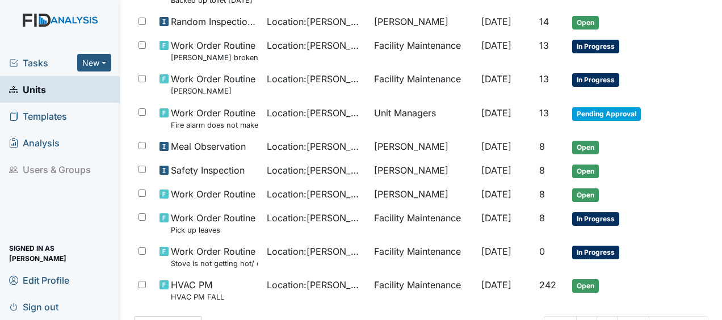
scroll to position [342, 0]
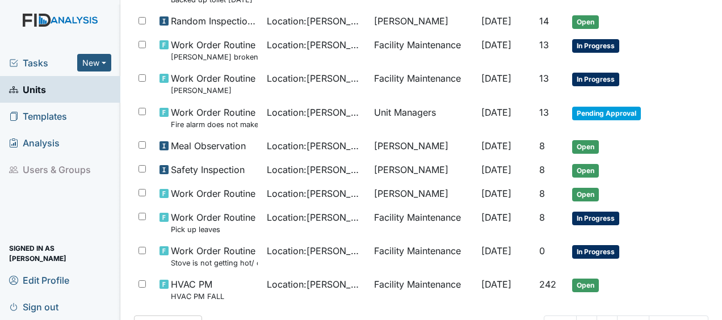
click at [276, 278] on span "Location : William St." at bounding box center [316, 285] width 98 height 14
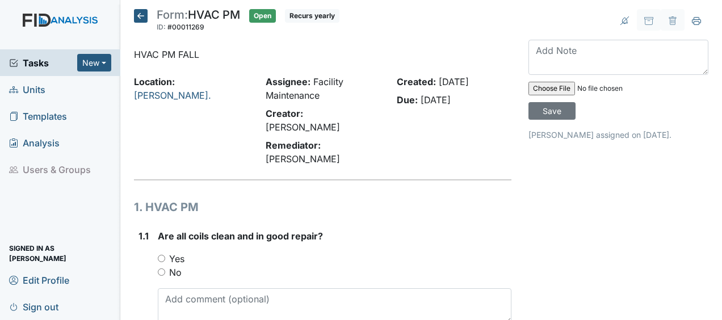
click at [140, 19] on icon at bounding box center [141, 16] width 14 height 14
